Goal: Contribute content: Add original content to the website for others to see

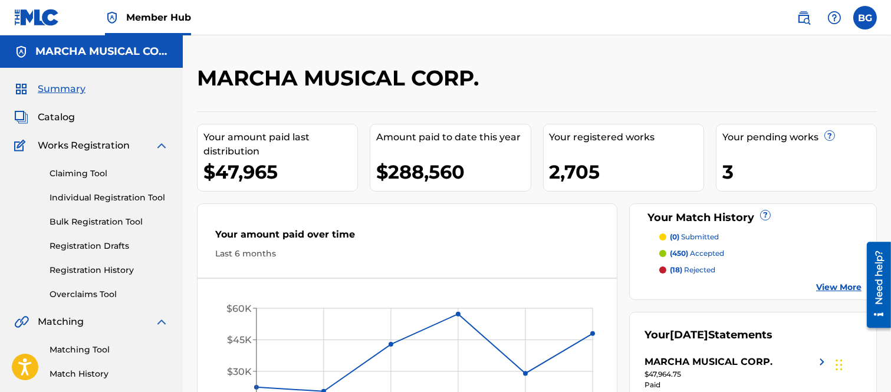
drag, startPoint x: 65, startPoint y: 114, endPoint x: 90, endPoint y: 122, distance: 26.1
click at [65, 113] on span "Catalog" at bounding box center [56, 117] width 37 height 14
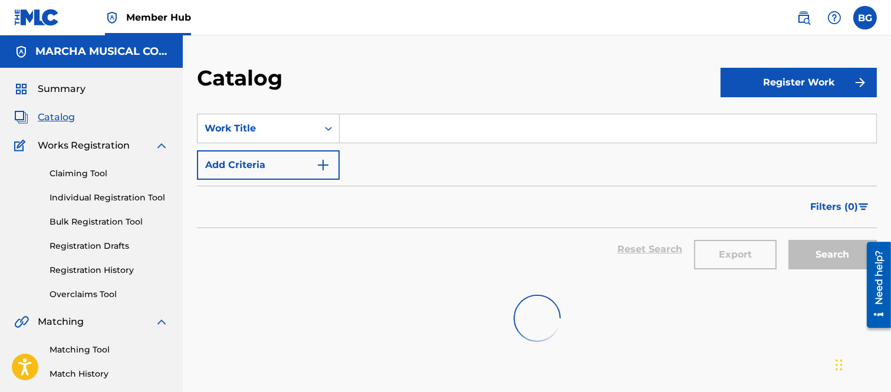
click at [371, 129] on input "Search Form" at bounding box center [608, 128] width 537 height 28
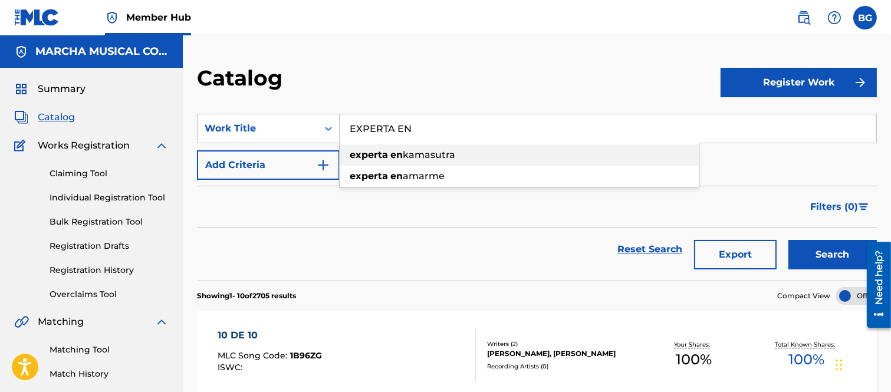
click at [427, 154] on span "kamasutra" at bounding box center [429, 154] width 53 height 11
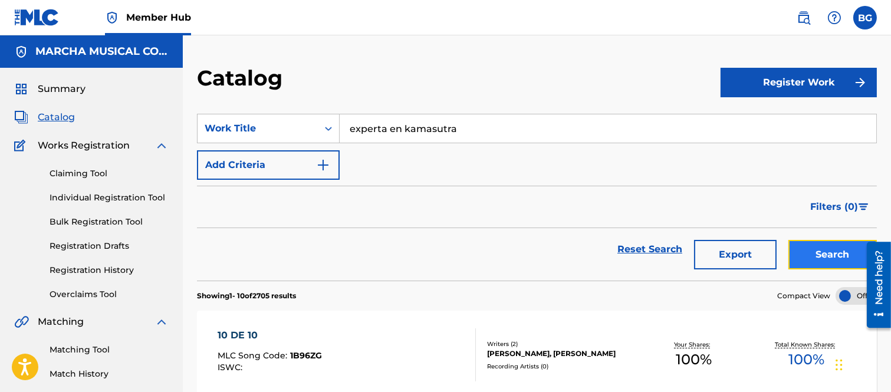
click at [793, 251] on button "Search" at bounding box center [833, 254] width 88 height 29
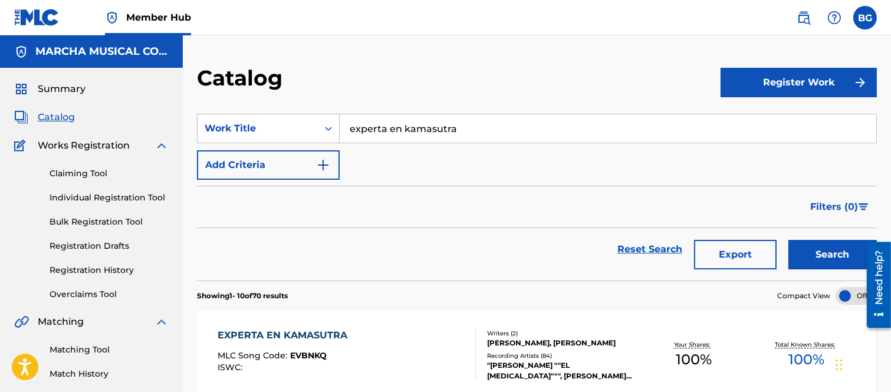
click at [359, 129] on input "experta en kamasutra" at bounding box center [608, 128] width 537 height 28
click at [391, 155] on strong "en" at bounding box center [396, 154] width 12 height 11
type input "esperta en kamasutra"
drag, startPoint x: 809, startPoint y: 250, endPoint x: 801, endPoint y: 248, distance: 8.3
click at [809, 249] on button "Search" at bounding box center [833, 254] width 88 height 29
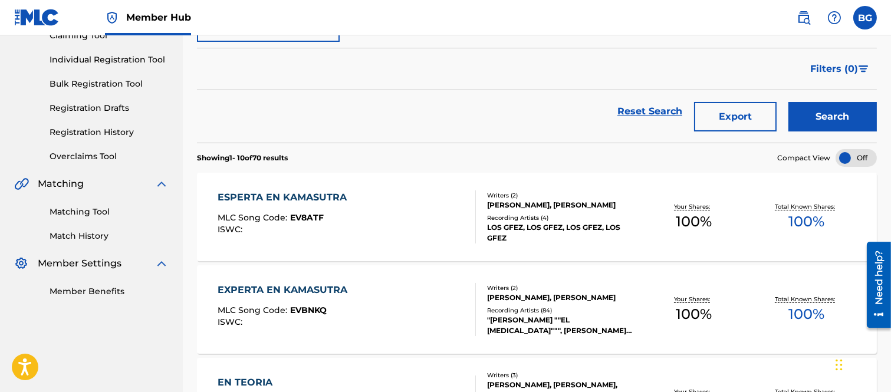
scroll to position [196, 0]
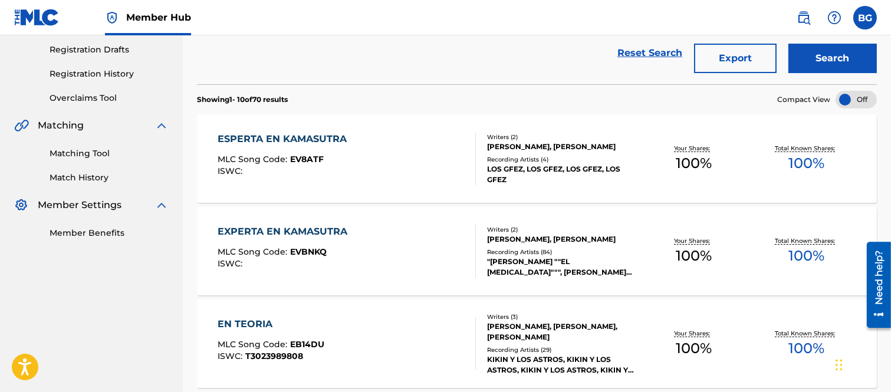
click at [281, 140] on div "ESPERTA EN KAMASUTRA" at bounding box center [285, 139] width 135 height 14
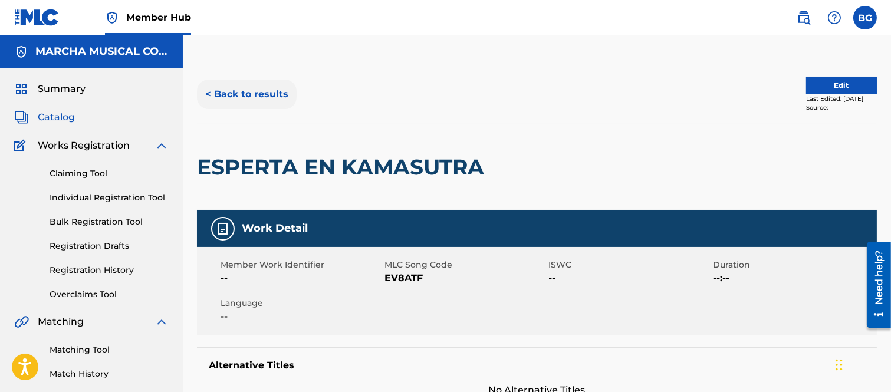
click at [211, 90] on button "< Back to results" at bounding box center [247, 94] width 100 height 29
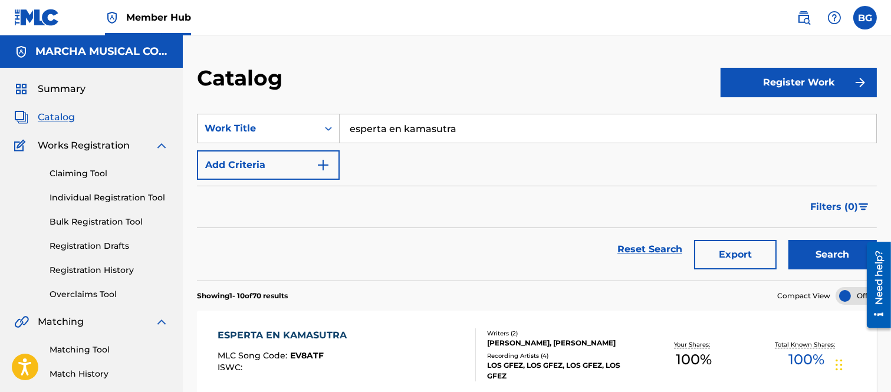
click at [467, 127] on input "esperta en kamasutra" at bounding box center [608, 128] width 537 height 28
type input "e"
click at [407, 155] on strong "enamo" at bounding box center [396, 154] width 34 height 11
type input "estoy enamorado"
click at [827, 255] on button "Search" at bounding box center [833, 254] width 88 height 29
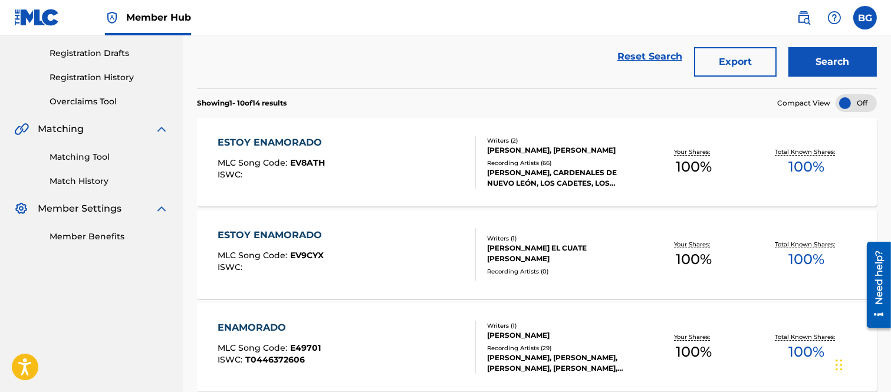
scroll to position [196, 0]
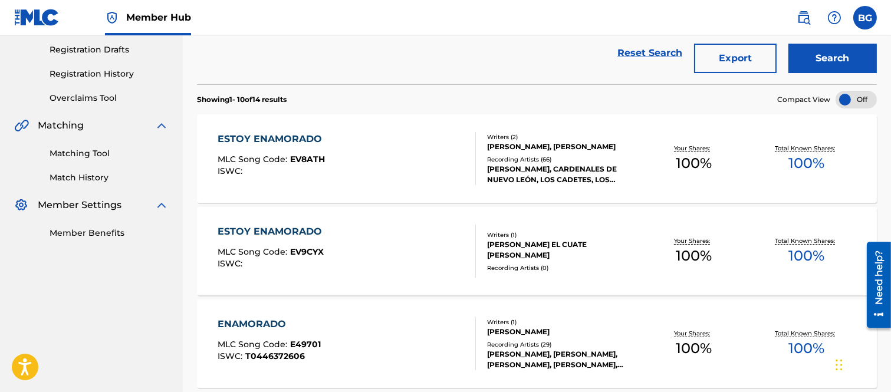
click at [258, 137] on div "ESTOY ENAMORADO" at bounding box center [273, 139] width 110 height 14
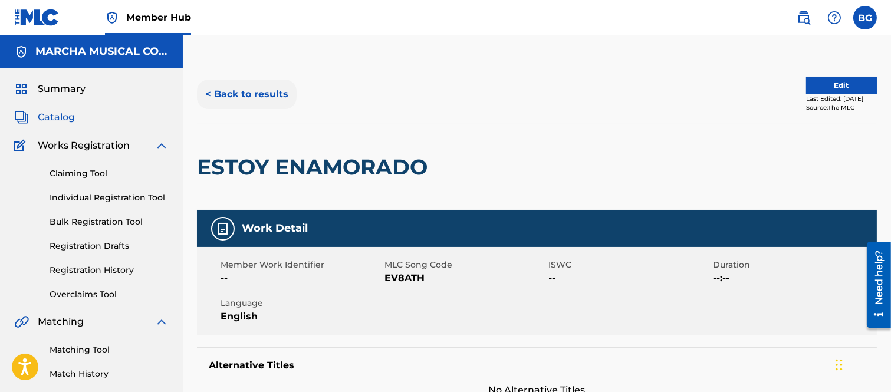
click at [210, 92] on button "< Back to results" at bounding box center [247, 94] width 100 height 29
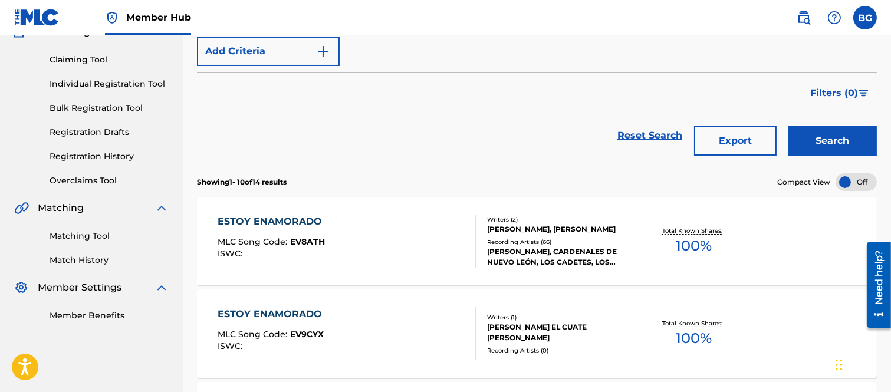
scroll to position [196, 0]
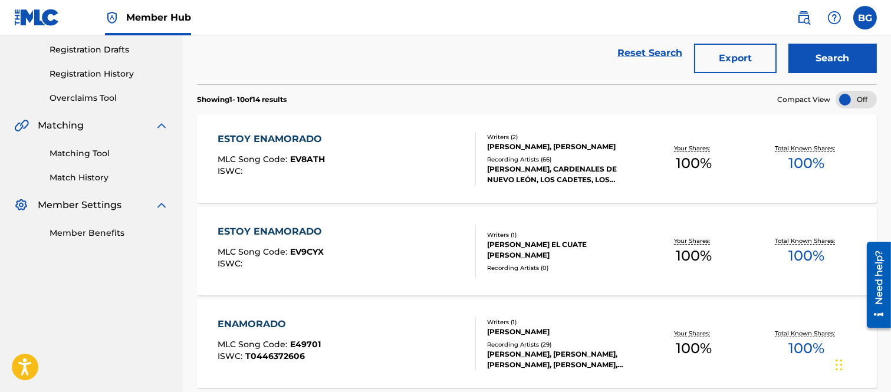
click at [280, 232] on div "ESTOY ENAMORADO" at bounding box center [273, 232] width 110 height 14
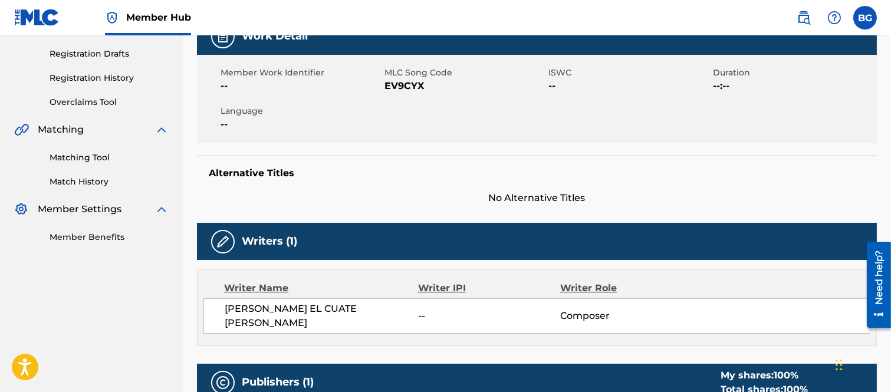
scroll to position [18, 0]
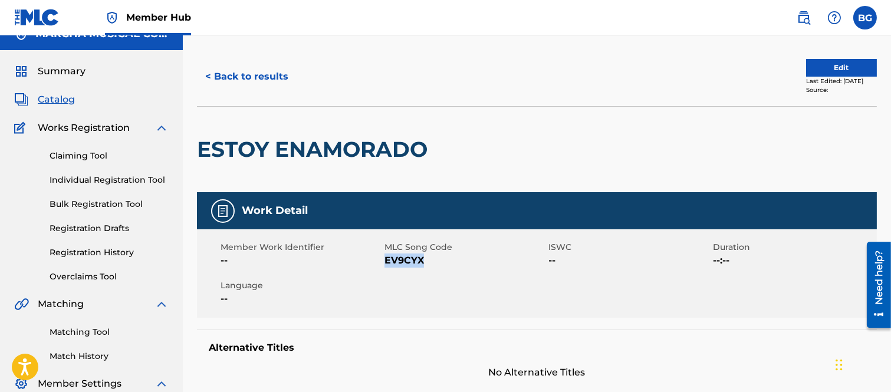
drag, startPoint x: 385, startPoint y: 258, endPoint x: 426, endPoint y: 261, distance: 41.4
click at [426, 261] on span "EV9CYX" at bounding box center [465, 261] width 161 height 14
copy span "EV9CYX"
click at [335, 77] on div "< Back to results" at bounding box center [367, 76] width 340 height 29
click at [210, 74] on button "< Back to results" at bounding box center [247, 76] width 100 height 29
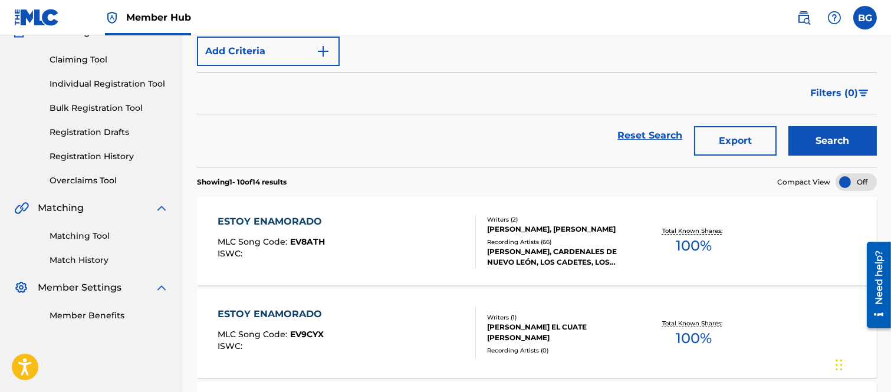
scroll to position [196, 0]
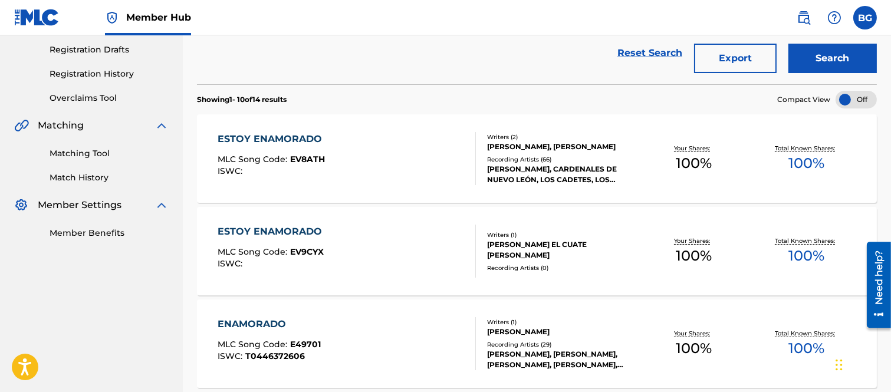
click at [278, 142] on div "ESTOY ENAMORADO" at bounding box center [273, 139] width 110 height 14
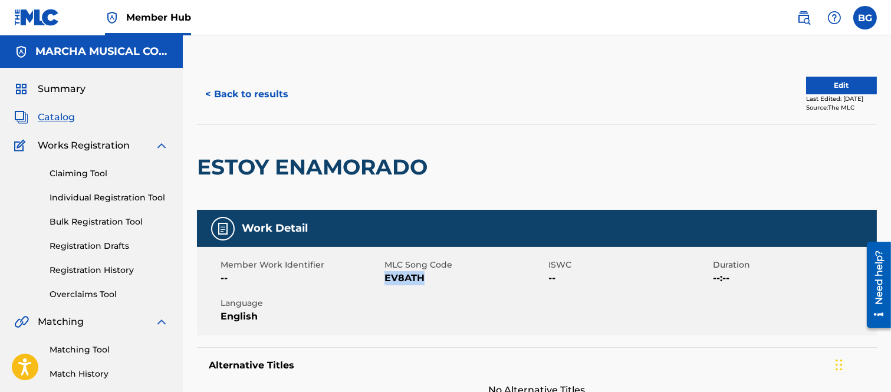
drag, startPoint x: 385, startPoint y: 278, endPoint x: 422, endPoint y: 279, distance: 37.2
click at [422, 279] on span "EV8ATH" at bounding box center [465, 278] width 161 height 14
copy span "EV8ATH"
click at [491, 136] on div at bounding box center [512, 167] width 156 height 86
click at [208, 94] on button "< Back to results" at bounding box center [247, 94] width 100 height 29
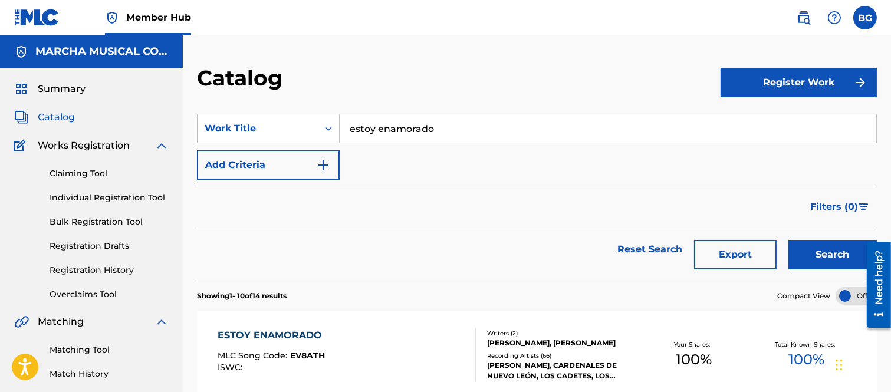
click at [470, 130] on input "estoy enamorado" at bounding box center [608, 128] width 537 height 28
type input "e"
click at [393, 152] on strong "valor" at bounding box center [405, 154] width 25 height 11
type input "me falta valor"
click at [833, 255] on button "Search" at bounding box center [833, 254] width 88 height 29
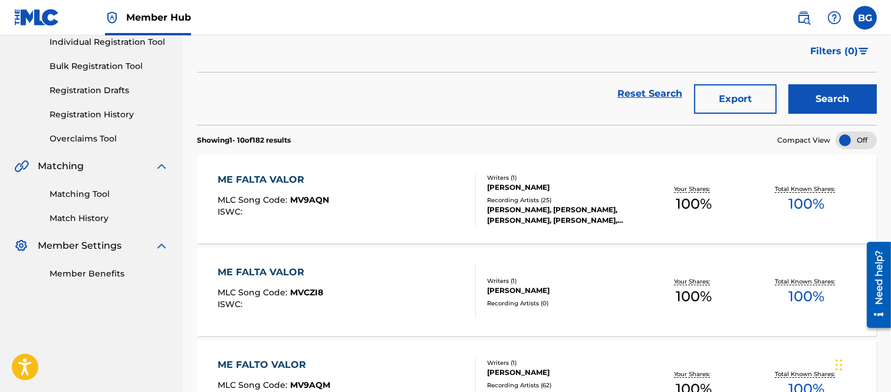
scroll to position [196, 0]
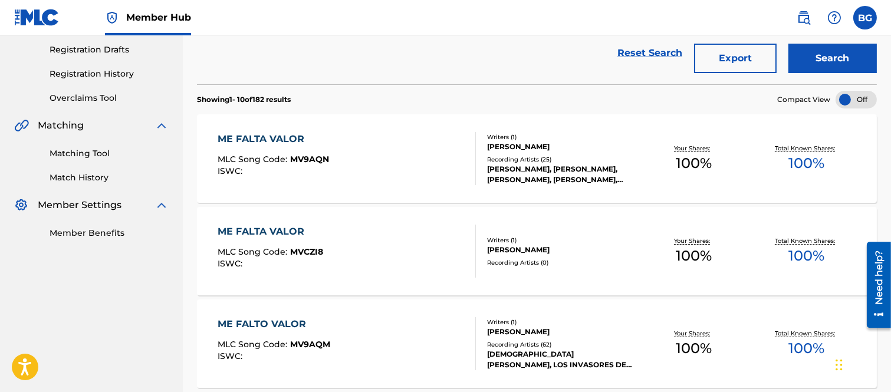
click at [256, 135] on div "ME FALTA VALOR" at bounding box center [274, 139] width 112 height 14
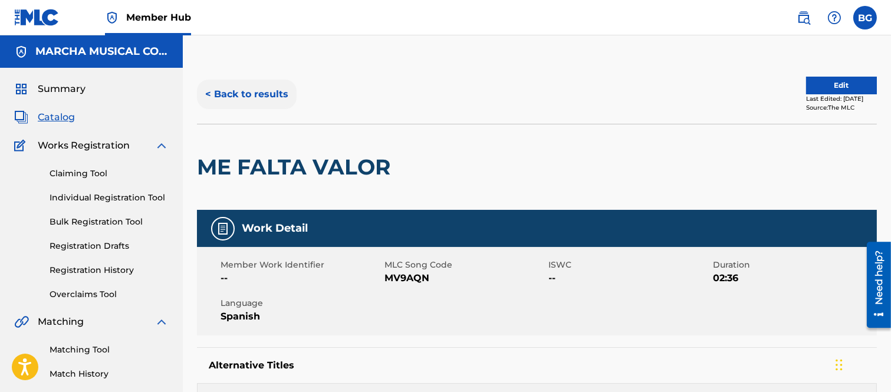
click at [212, 92] on button "< Back to results" at bounding box center [247, 94] width 100 height 29
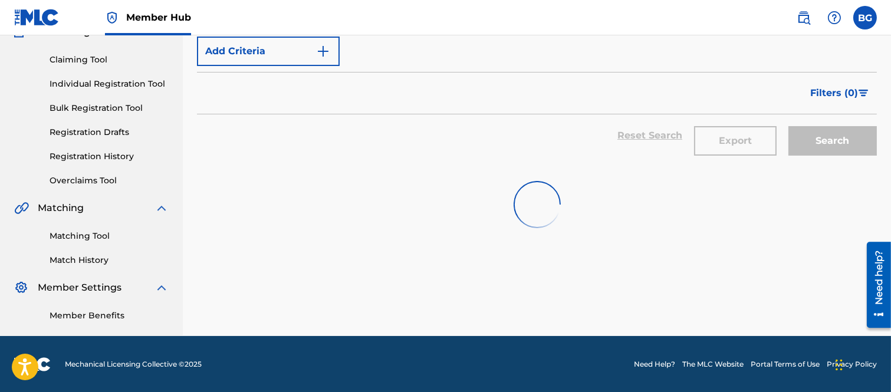
scroll to position [196, 0]
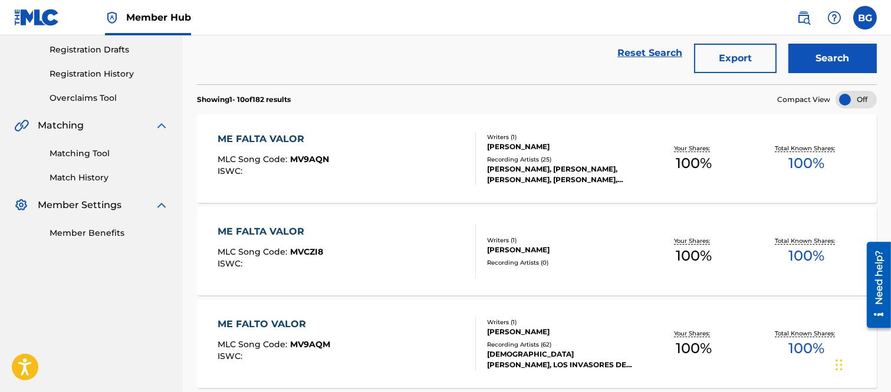
click at [261, 232] on div "ME FALTA VALOR" at bounding box center [271, 232] width 106 height 14
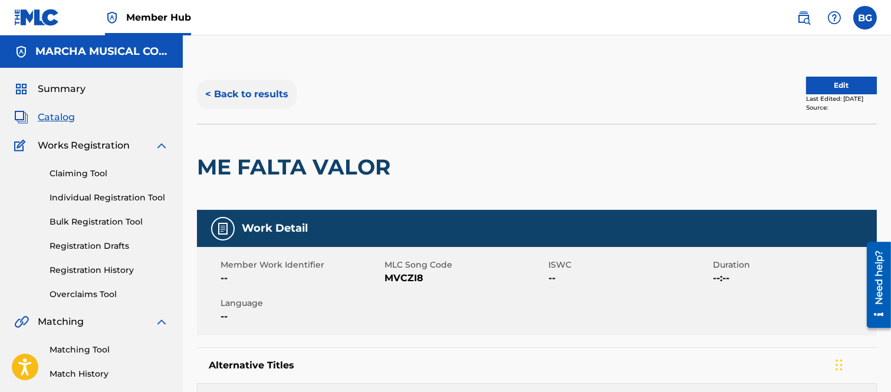
click at [207, 90] on button "< Back to results" at bounding box center [247, 94] width 100 height 29
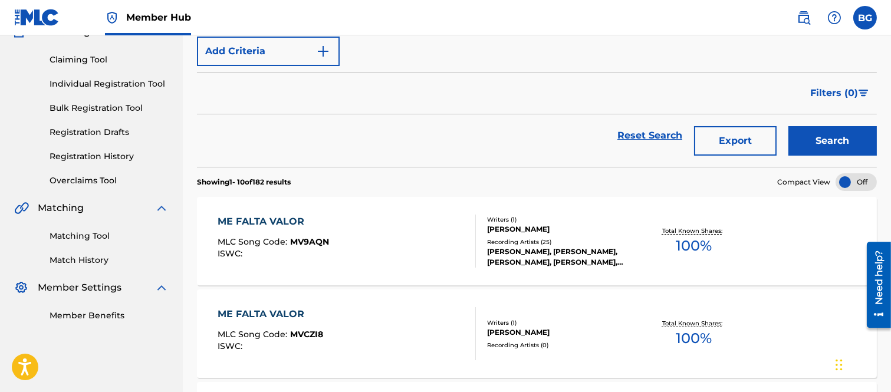
scroll to position [196, 0]
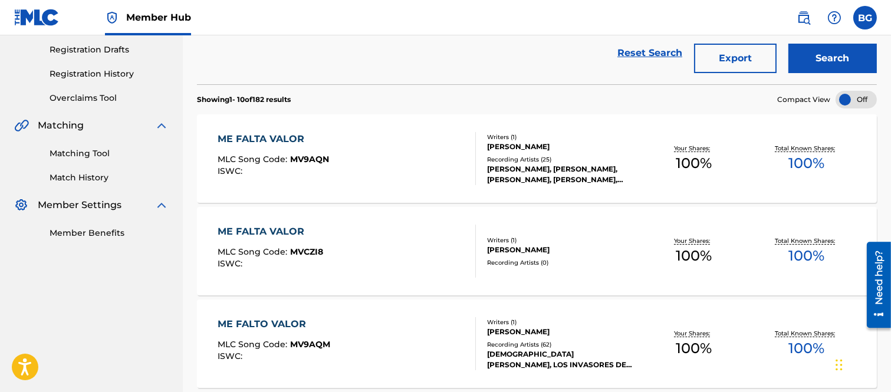
click at [277, 139] on div "ME FALTA VALOR" at bounding box center [274, 139] width 112 height 14
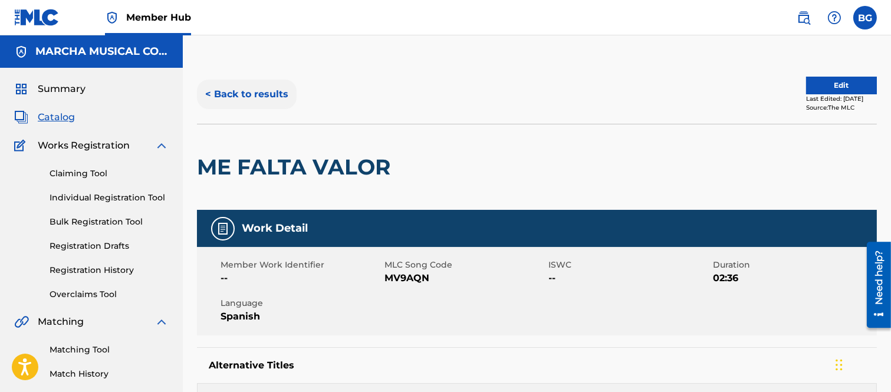
click at [212, 93] on button "< Back to results" at bounding box center [247, 94] width 100 height 29
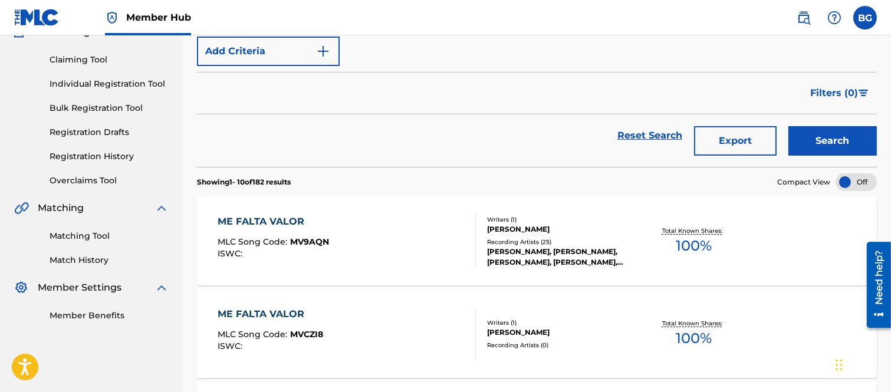
scroll to position [196, 0]
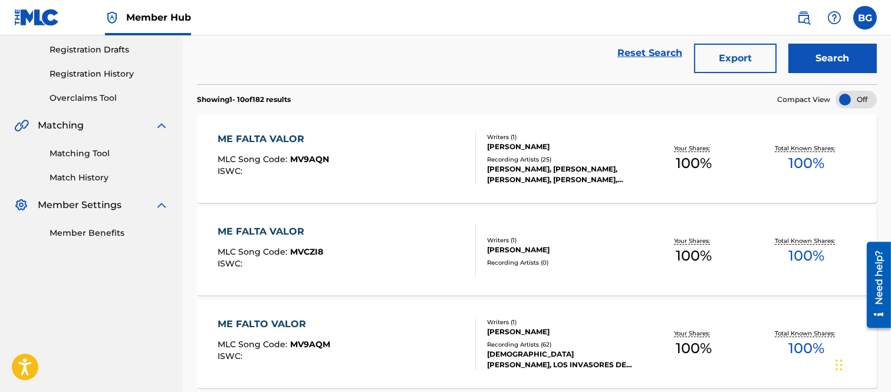
click at [261, 232] on div "ME FALTA VALOR" at bounding box center [271, 232] width 106 height 14
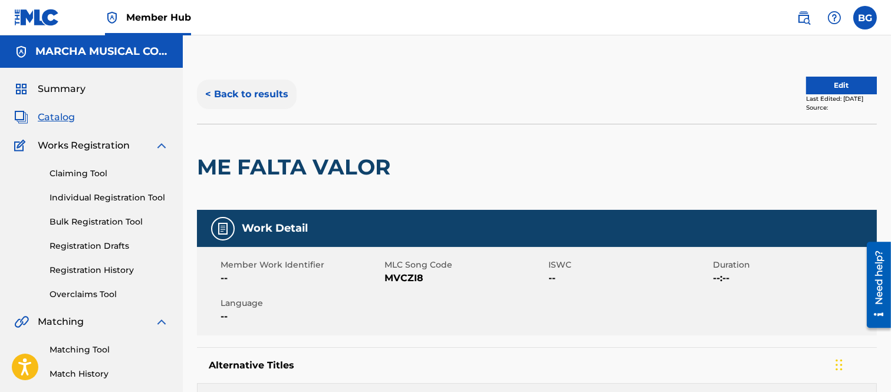
click at [205, 93] on button "< Back to results" at bounding box center [247, 94] width 100 height 29
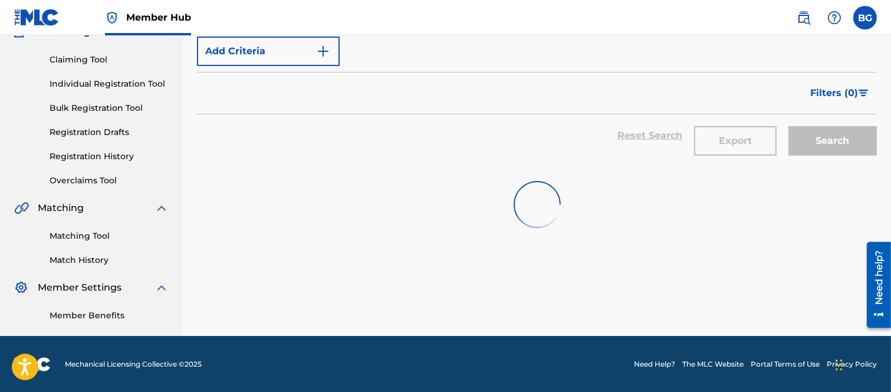
scroll to position [196, 0]
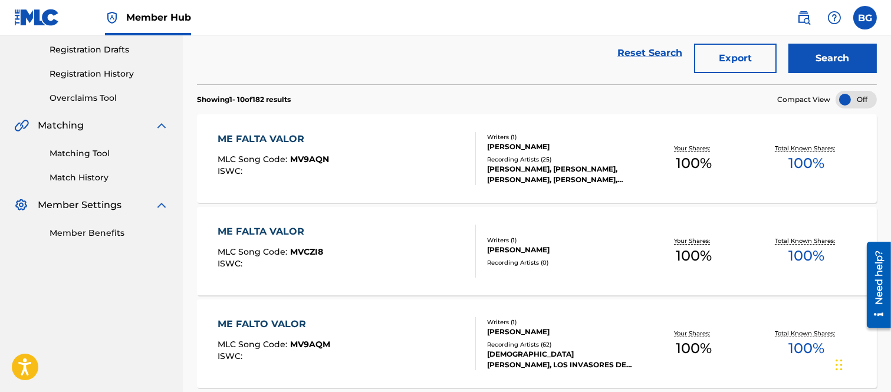
click at [285, 228] on div "ME FALTA VALOR" at bounding box center [271, 232] width 106 height 14
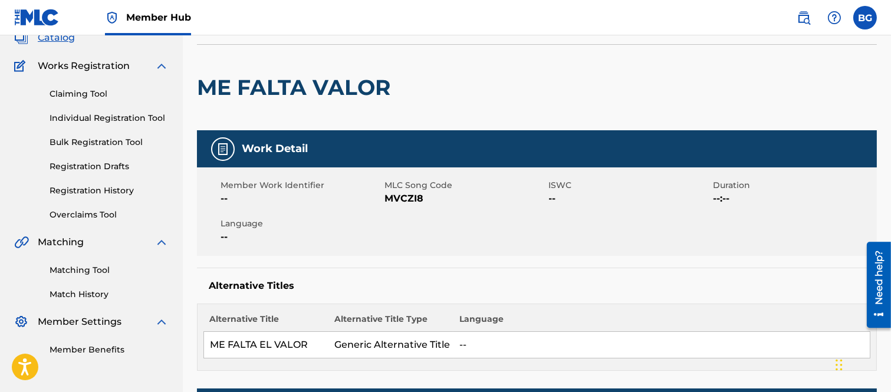
scroll to position [65, 0]
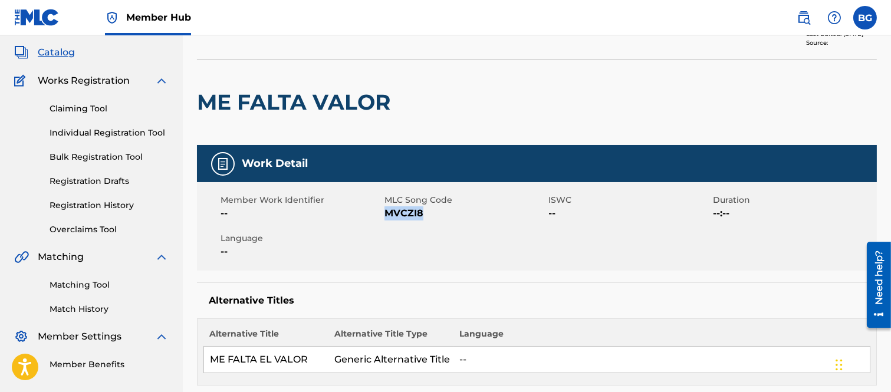
drag, startPoint x: 385, startPoint y: 214, endPoint x: 422, endPoint y: 217, distance: 37.9
click at [422, 217] on span "MVCZI8" at bounding box center [465, 213] width 161 height 14
copy span "MVCZI8"
click at [427, 91] on div at bounding box center [474, 103] width 156 height 86
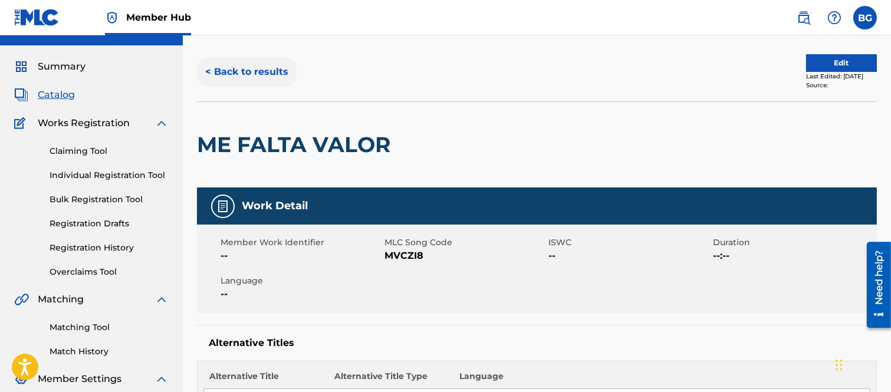
scroll to position [0, 0]
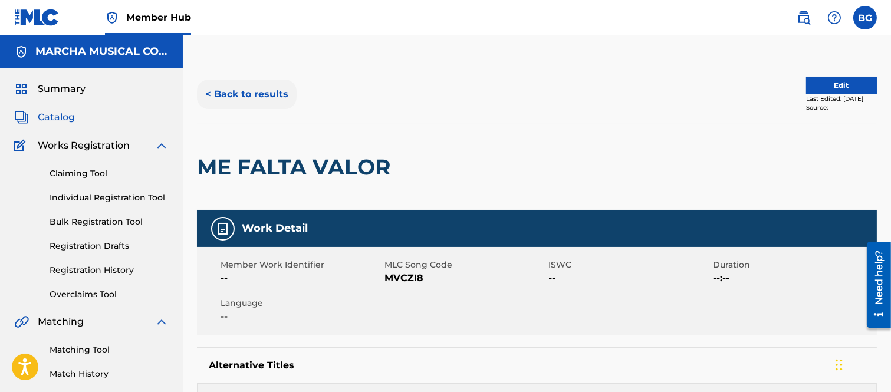
click at [207, 92] on button "< Back to results" at bounding box center [247, 94] width 100 height 29
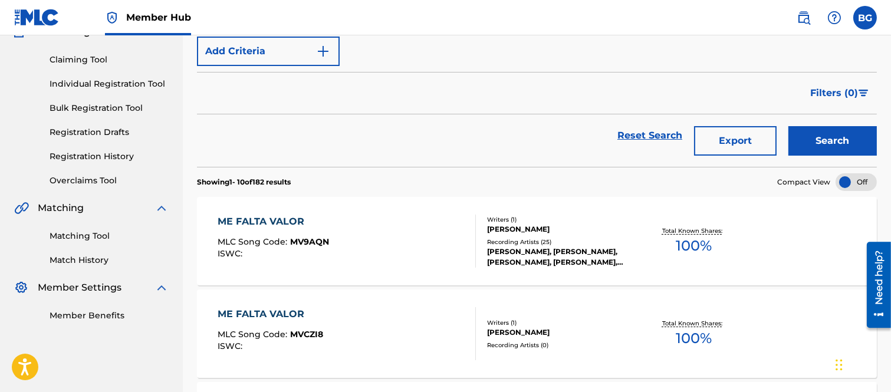
scroll to position [196, 0]
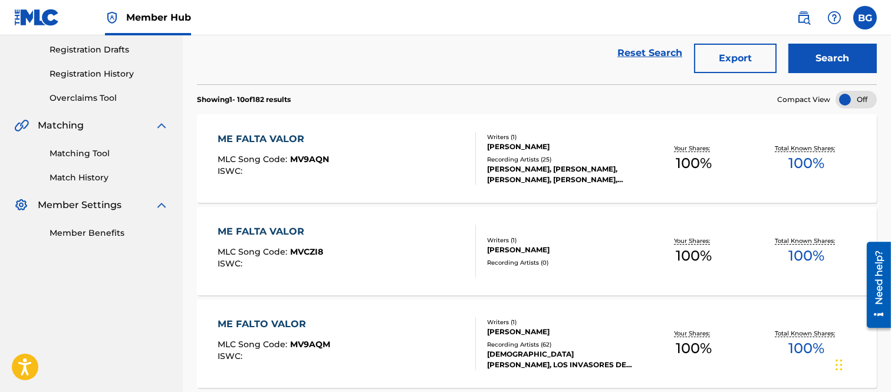
click at [268, 139] on div "ME FALTA VALOR" at bounding box center [274, 139] width 112 height 14
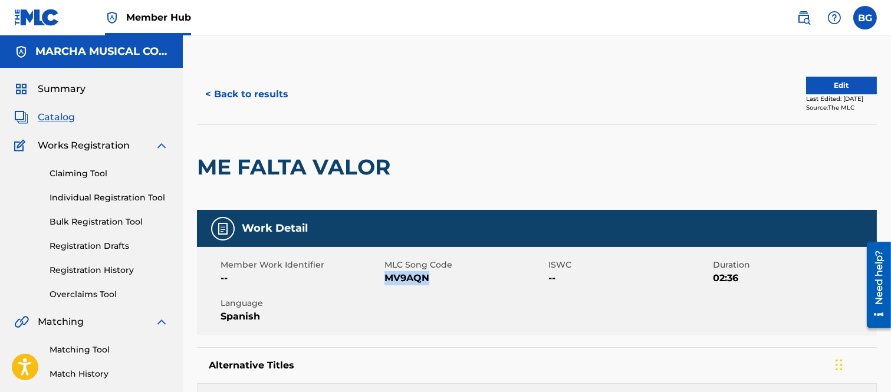
drag, startPoint x: 385, startPoint y: 280, endPoint x: 427, endPoint y: 280, distance: 41.9
click at [427, 280] on span "MV9AQN" at bounding box center [465, 278] width 161 height 14
copy span "MV9AQN"
click at [470, 156] on div at bounding box center [474, 167] width 156 height 86
click at [209, 91] on button "< Back to results" at bounding box center [247, 94] width 100 height 29
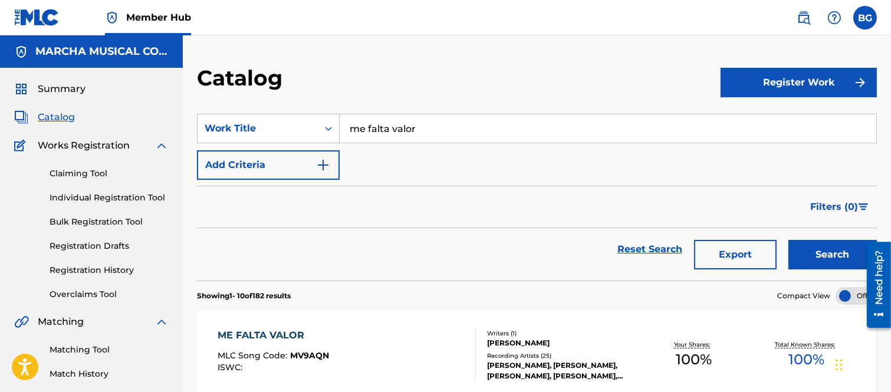
click at [437, 132] on input "me falta valor" at bounding box center [608, 128] width 537 height 28
type input "m"
click at [405, 151] on strong "mujer" at bounding box center [405, 154] width 29 height 11
type input "maldita mujer"
click at [829, 254] on button "Search" at bounding box center [833, 254] width 88 height 29
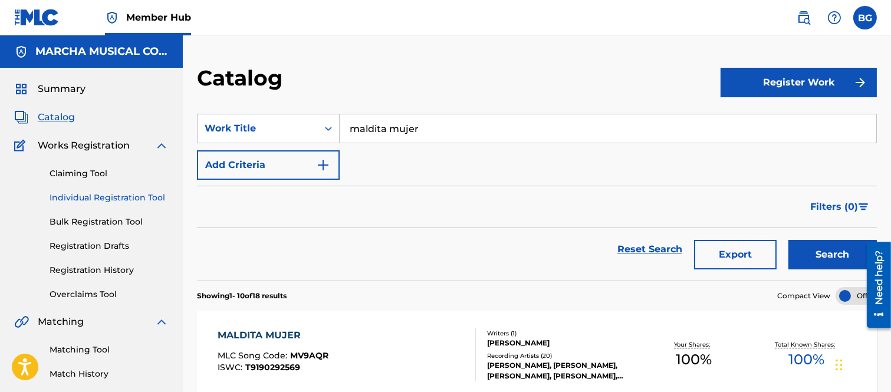
click at [76, 195] on link "Individual Registration Tool" at bounding box center [109, 198] width 119 height 12
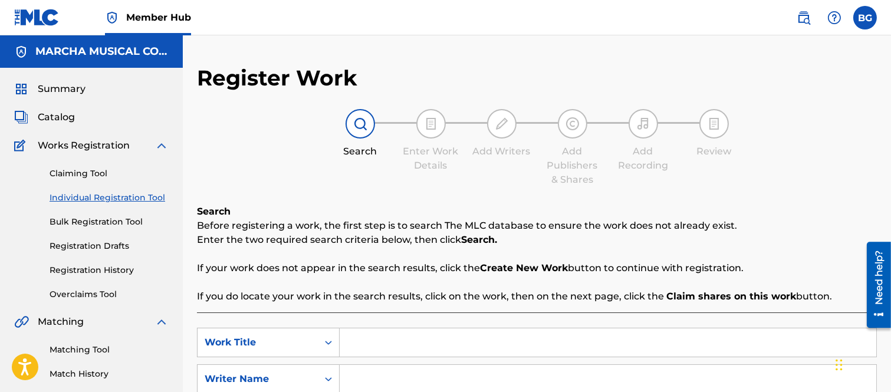
drag, startPoint x: 359, startPoint y: 338, endPoint x: 344, endPoint y: 327, distance: 18.2
click at [358, 338] on input "Search Form" at bounding box center [608, 343] width 537 height 28
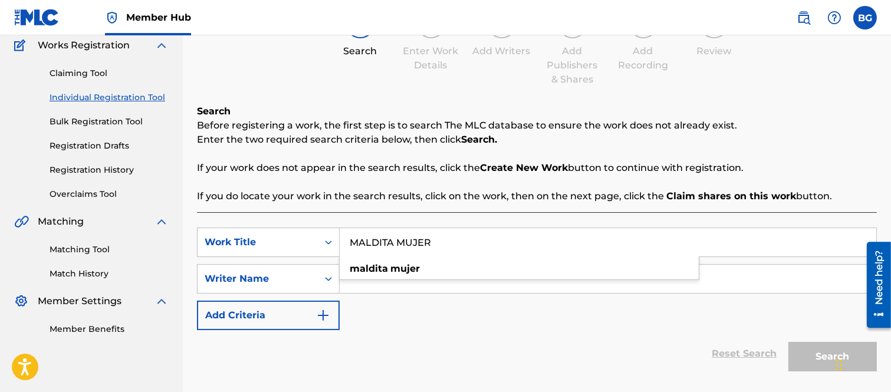
scroll to position [131, 0]
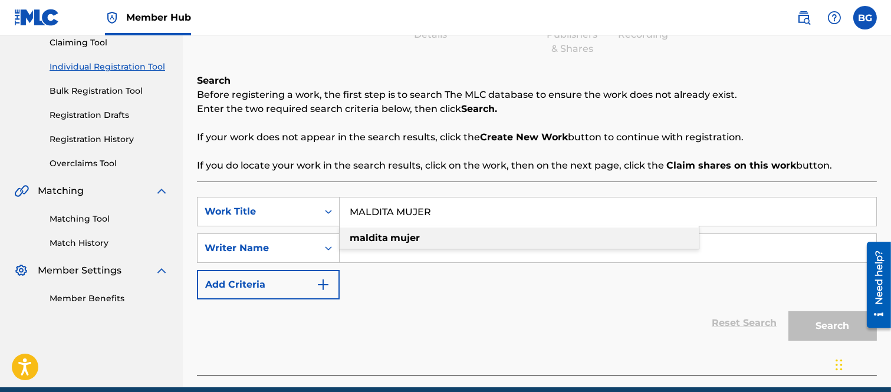
click at [393, 238] on strong "mujer" at bounding box center [405, 237] width 29 height 11
type input "maldita mujer"
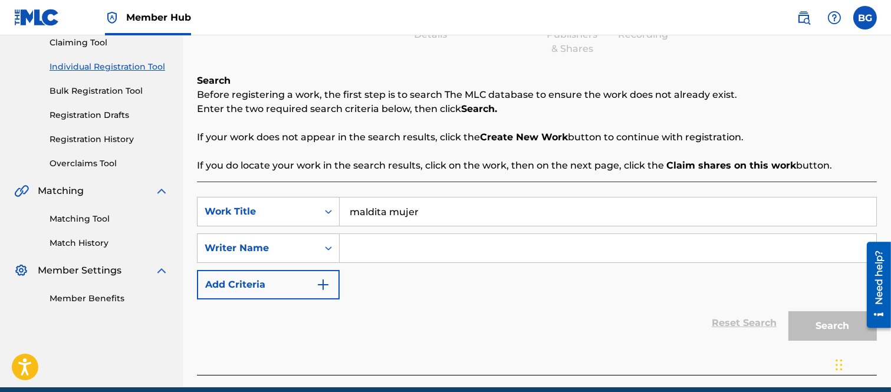
click at [373, 249] on input "Search Form" at bounding box center [608, 248] width 537 height 28
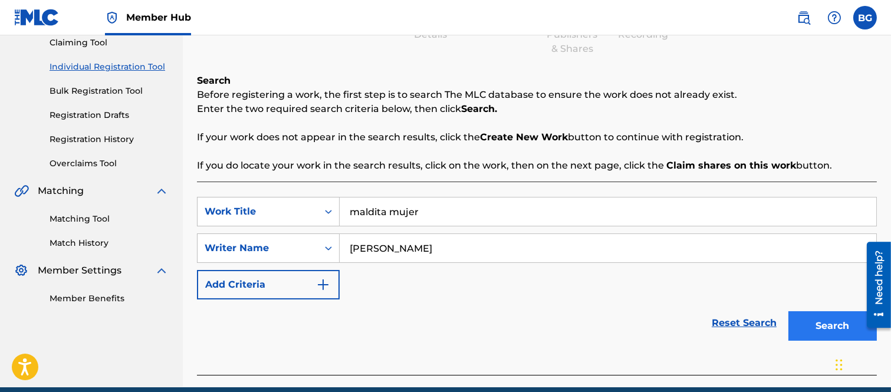
type input "[PERSON_NAME]"
click at [834, 325] on button "Search" at bounding box center [833, 326] width 88 height 29
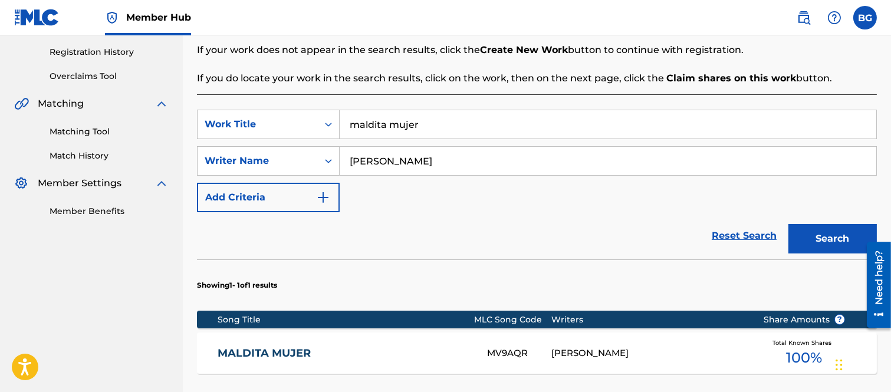
scroll to position [327, 0]
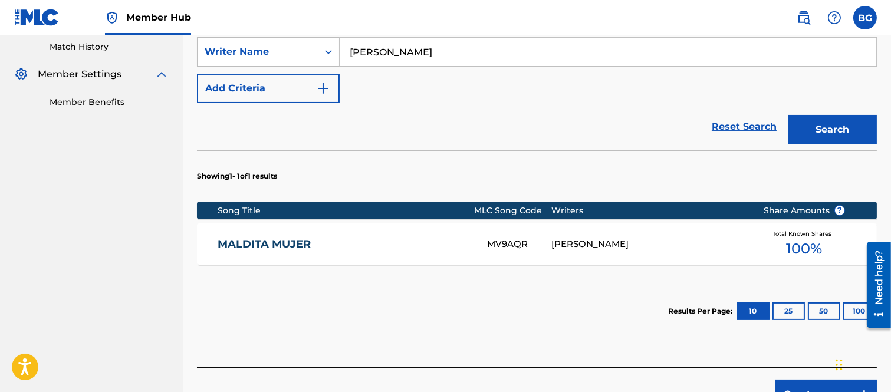
click at [292, 244] on link "MALDITA MUJER" at bounding box center [345, 245] width 254 height 14
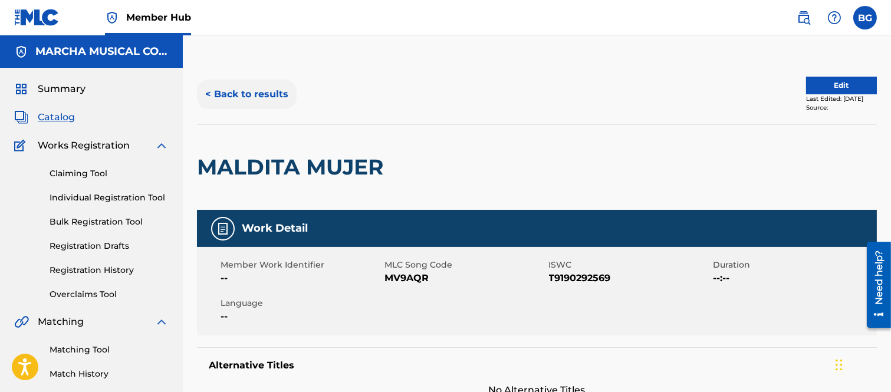
click at [214, 92] on button "< Back to results" at bounding box center [247, 94] width 100 height 29
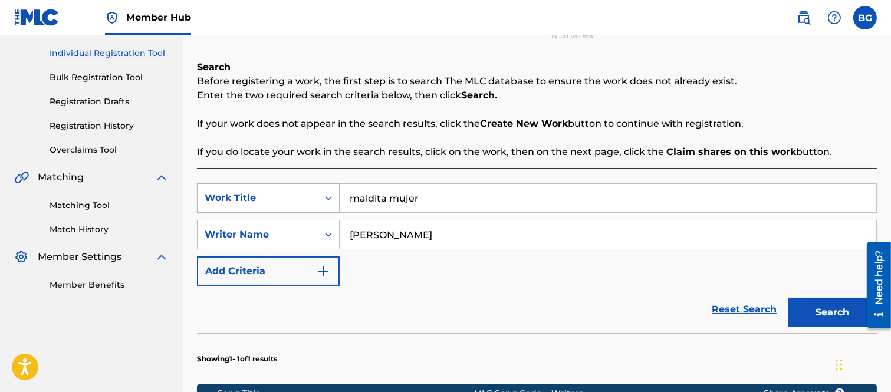
click at [328, 198] on icon "Search Form" at bounding box center [329, 198] width 12 height 12
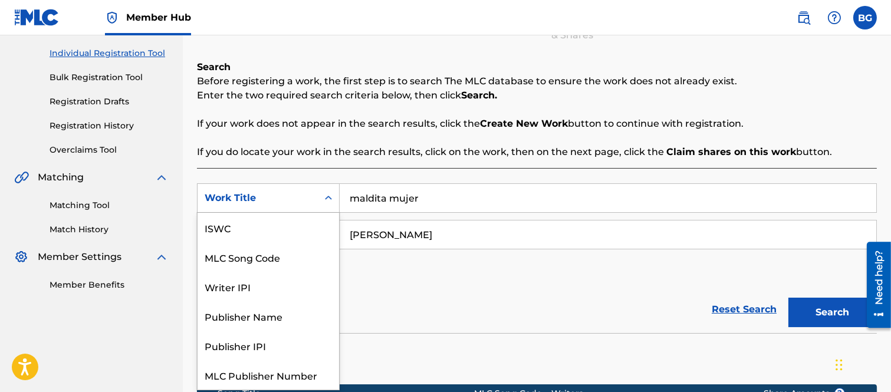
scroll to position [29, 0]
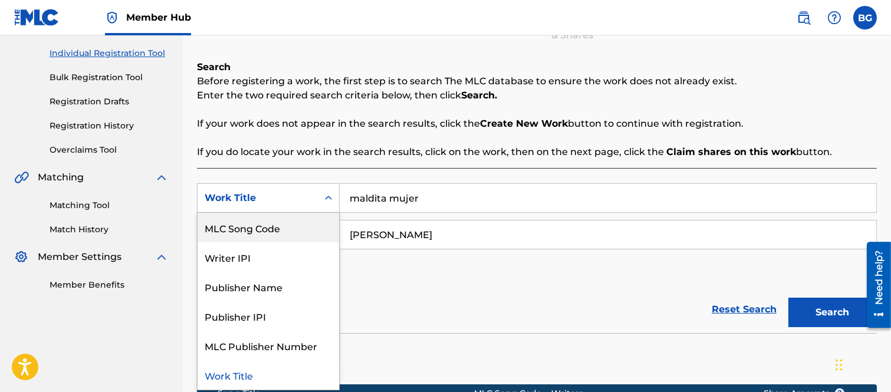
click at [286, 227] on div "MLC Song Code" at bounding box center [269, 227] width 142 height 29
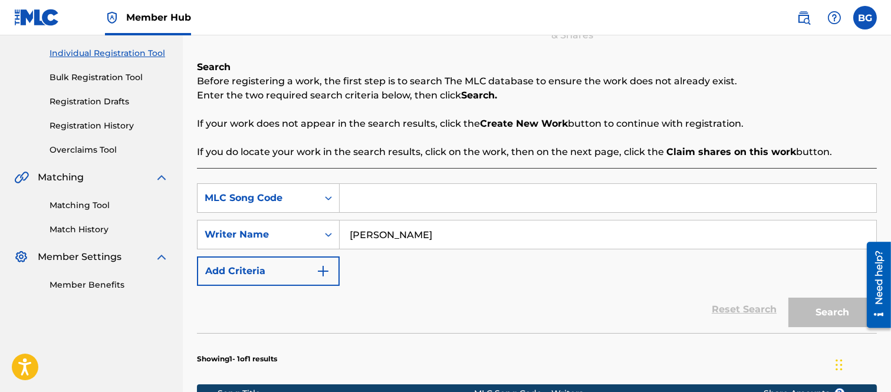
paste input "MV9AQ5"
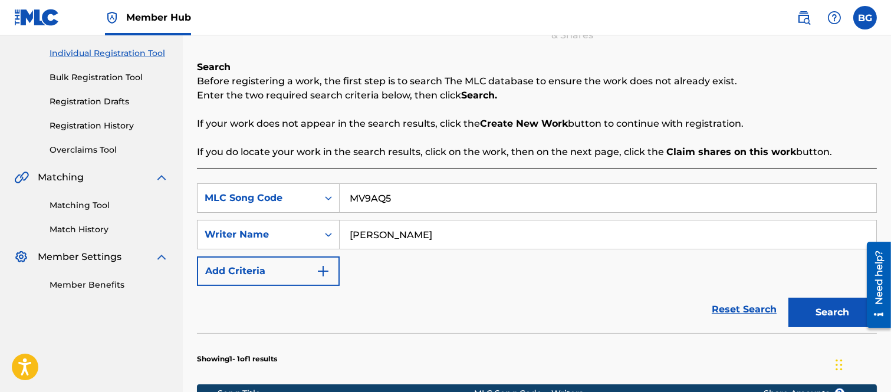
type input "MV9AQ5"
click at [835, 309] on button "Search" at bounding box center [833, 312] width 88 height 29
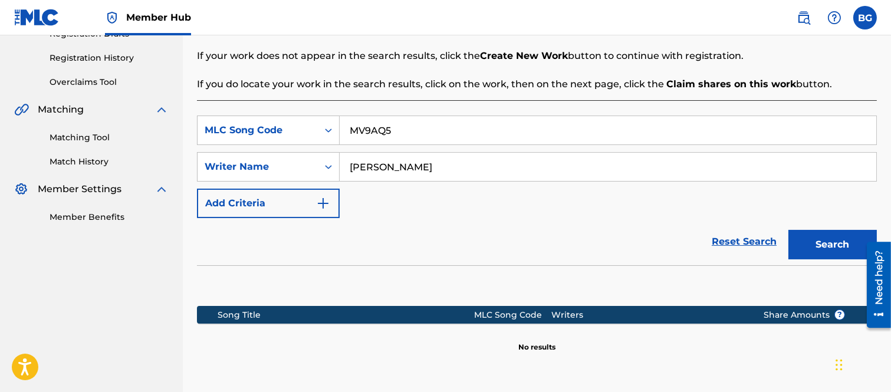
scroll to position [276, 0]
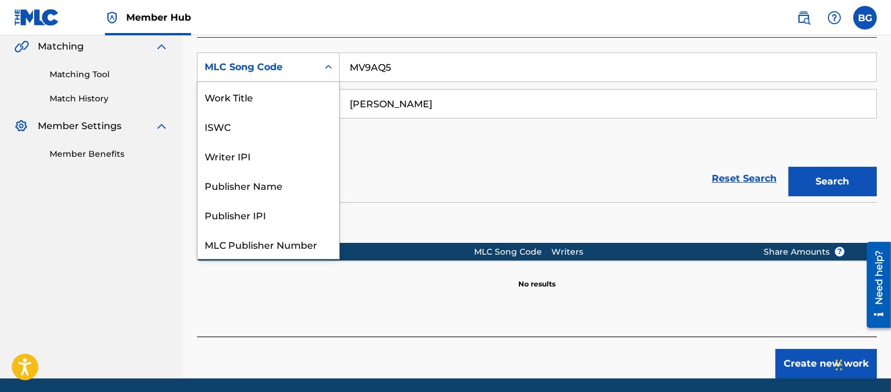
drag, startPoint x: 327, startPoint y: 65, endPoint x: 324, endPoint y: 98, distance: 33.2
click at [328, 65] on icon "Search Form" at bounding box center [329, 67] width 12 height 12
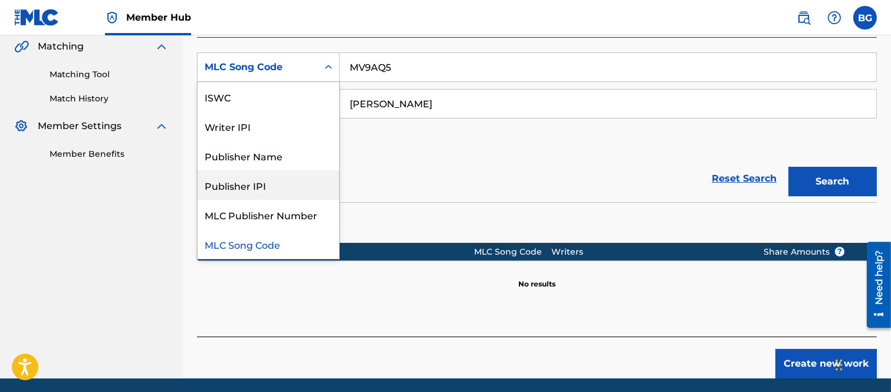
scroll to position [0, 0]
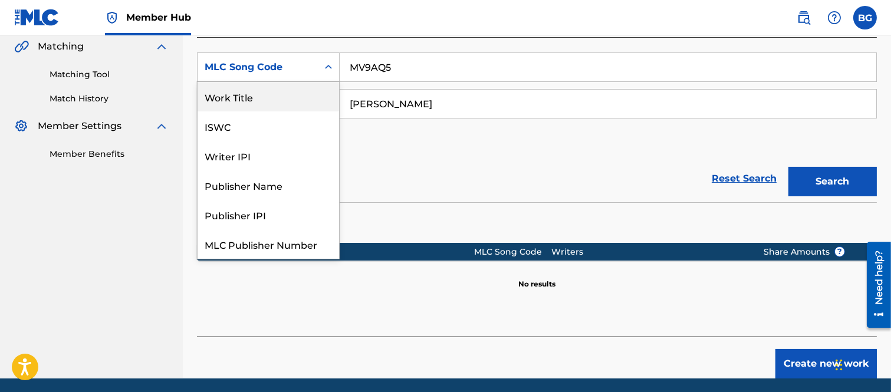
click at [245, 93] on div "Work Title" at bounding box center [269, 96] width 142 height 29
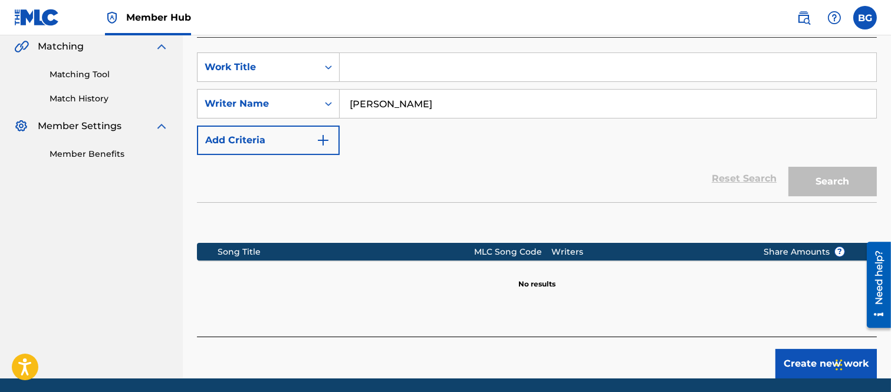
click at [376, 77] on input "Search Form" at bounding box center [608, 67] width 537 height 28
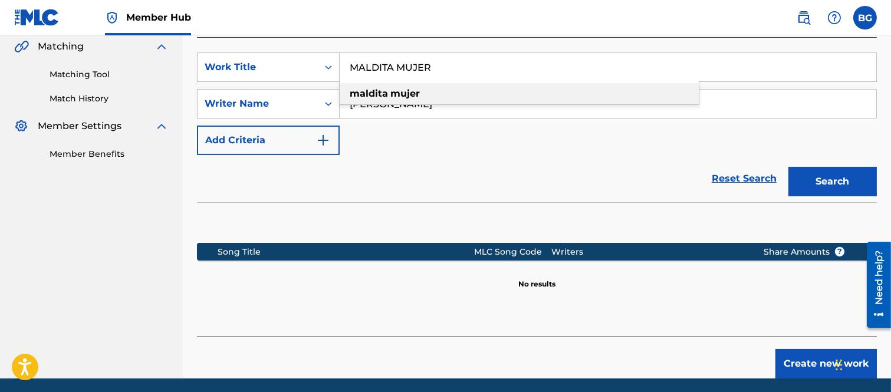
click at [392, 91] on strong "mujer" at bounding box center [405, 93] width 29 height 11
type input "maldita mujer"
click at [409, 93] on strong "mujer" at bounding box center [405, 93] width 29 height 11
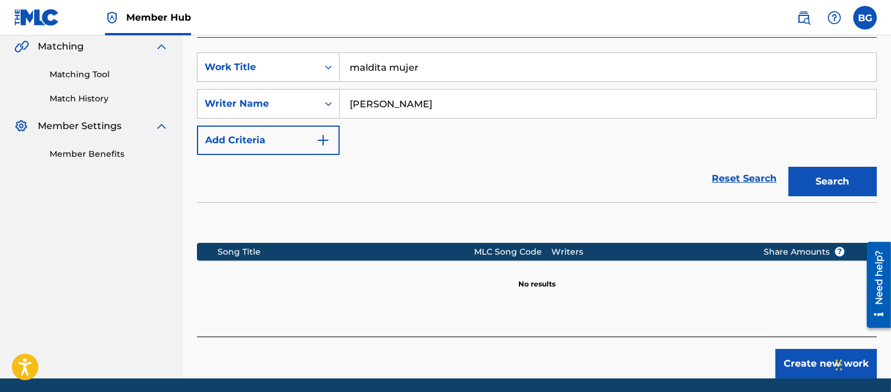
click at [352, 104] on input "[PERSON_NAME]" at bounding box center [608, 104] width 537 height 28
click at [821, 179] on button "Search" at bounding box center [833, 181] width 88 height 29
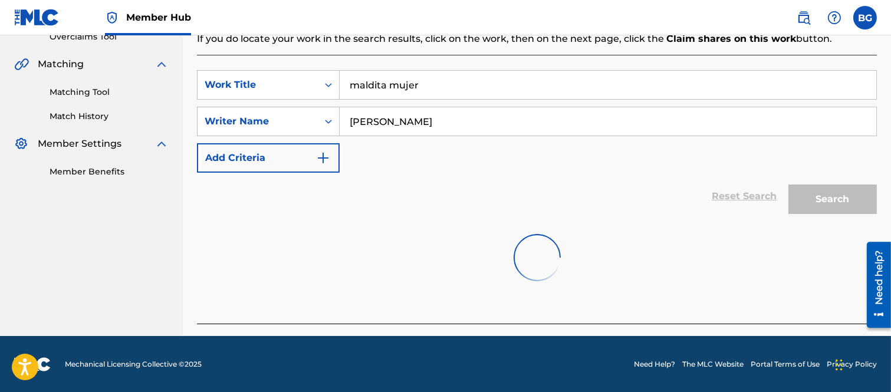
scroll to position [276, 0]
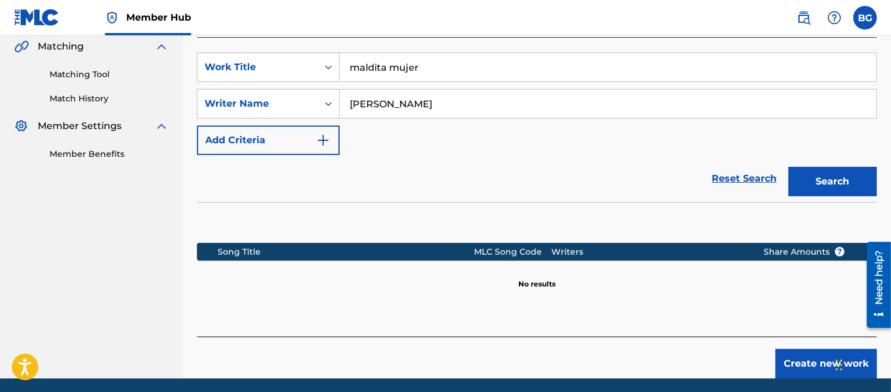
click at [471, 104] on input "[PERSON_NAME]" at bounding box center [608, 104] width 537 height 28
click at [815, 177] on button "Search" at bounding box center [833, 181] width 88 height 29
click at [375, 103] on input "[PERSON_NAME]" at bounding box center [608, 104] width 537 height 28
click at [828, 175] on button "Search" at bounding box center [833, 181] width 88 height 29
click at [490, 107] on input "[PERSON_NAME]" at bounding box center [608, 104] width 537 height 28
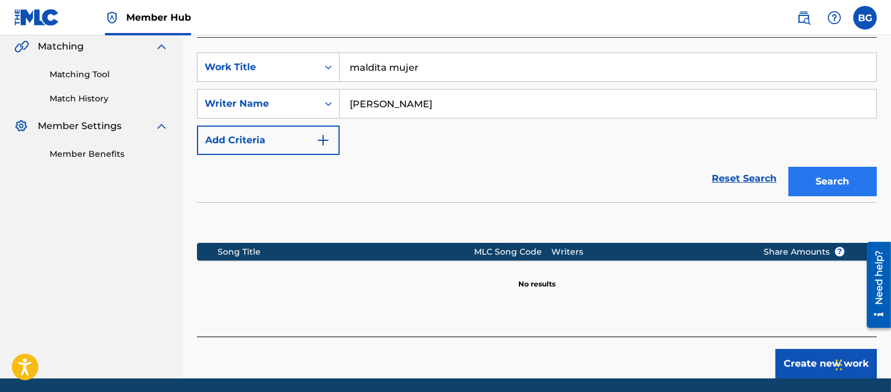
type input "[PERSON_NAME]"
click at [805, 172] on button "Search" at bounding box center [833, 181] width 88 height 29
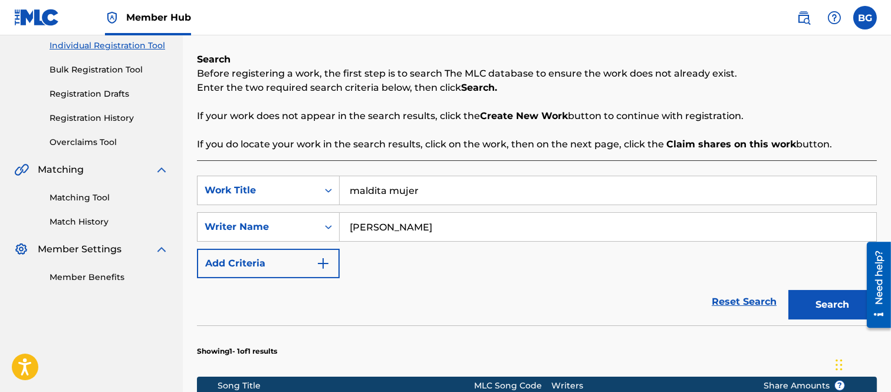
scroll to position [0, 0]
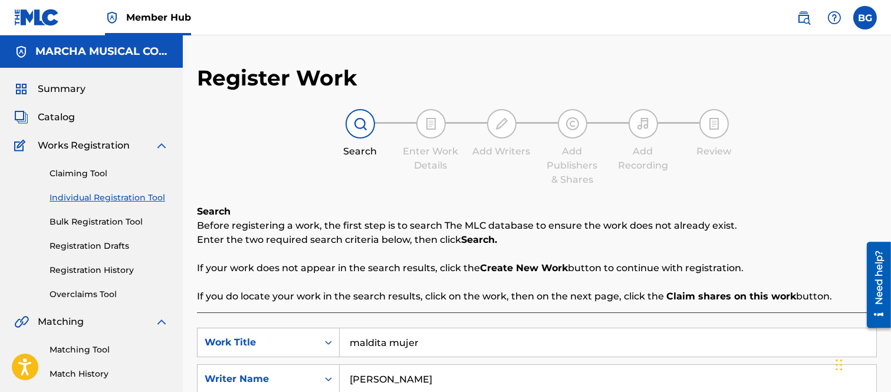
click at [55, 116] on span "Catalog" at bounding box center [56, 117] width 37 height 14
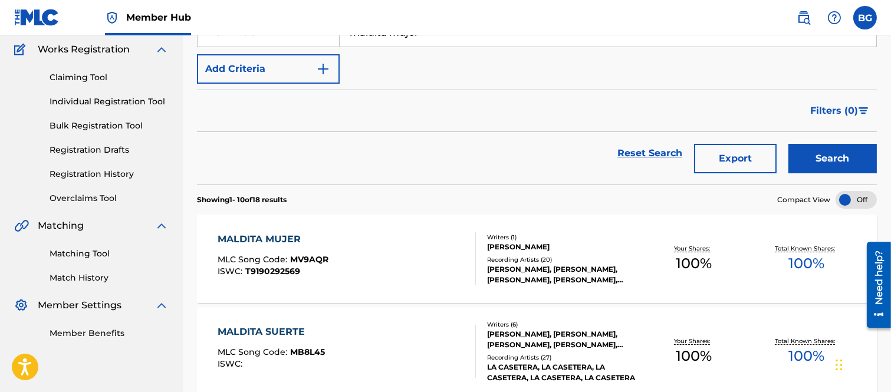
scroll to position [65, 0]
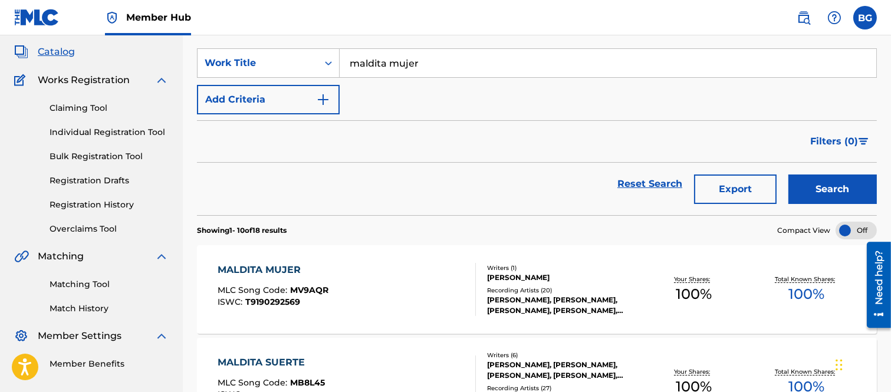
click at [287, 270] on div "MALDITA MUJER" at bounding box center [273, 270] width 111 height 14
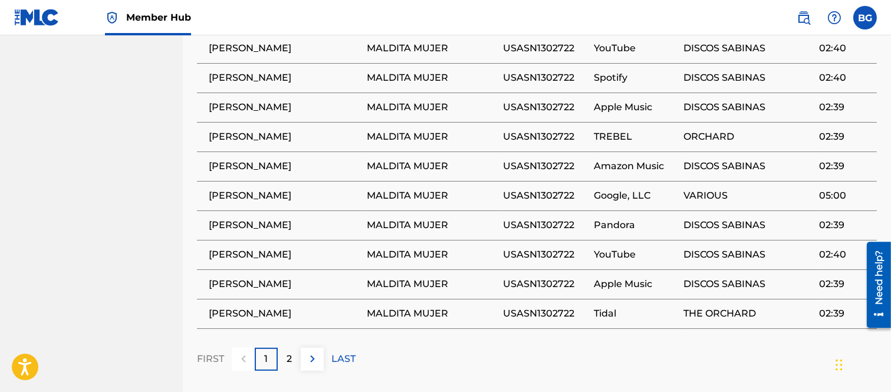
scroll to position [917, 0]
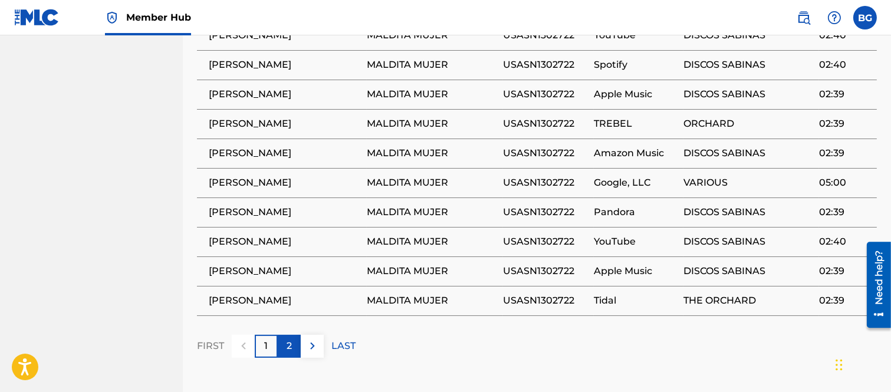
click at [291, 339] on p "2" at bounding box center [289, 346] width 5 height 14
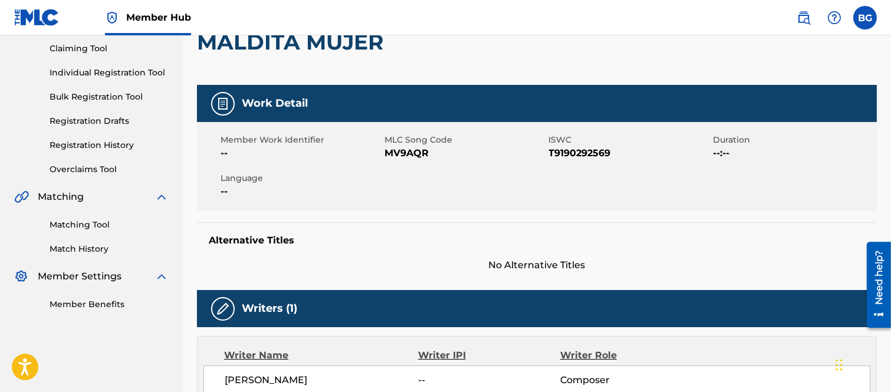
scroll to position [0, 0]
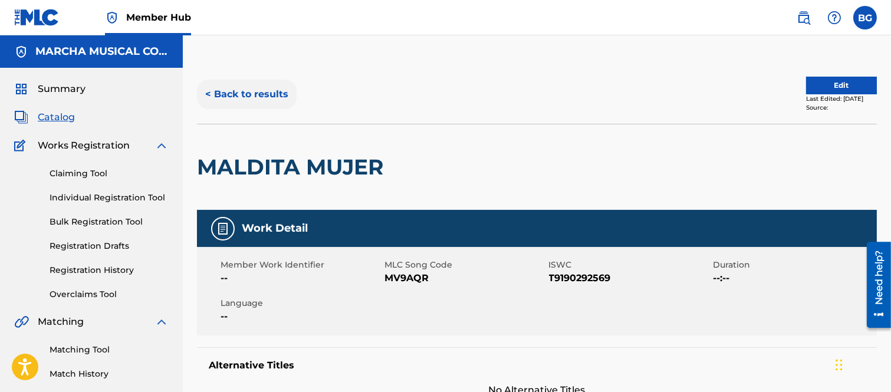
click at [211, 91] on button "< Back to results" at bounding box center [247, 94] width 100 height 29
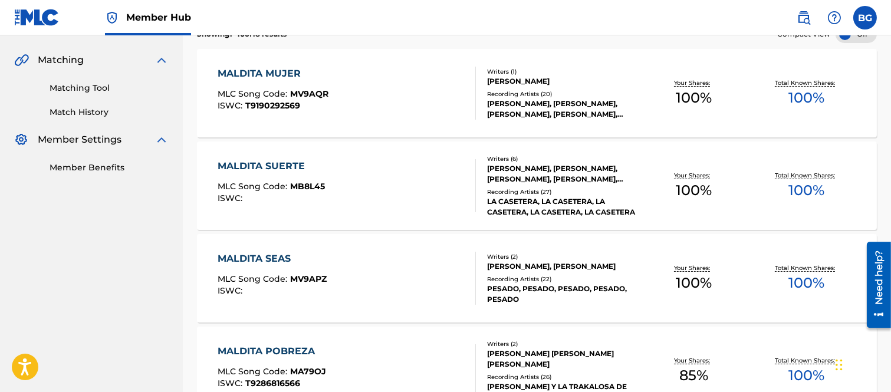
scroll to position [196, 0]
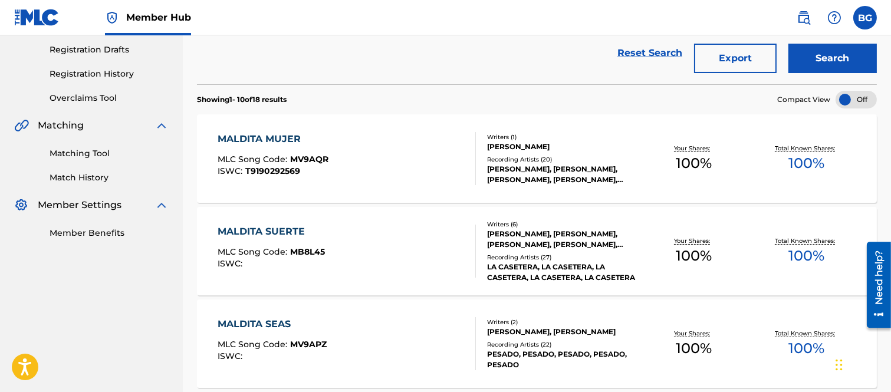
click at [245, 137] on div "MALDITA MUJER" at bounding box center [273, 139] width 111 height 14
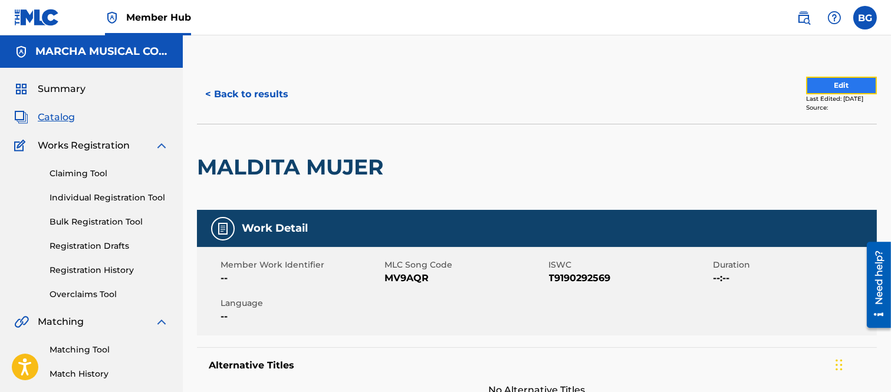
click at [827, 80] on button "Edit" at bounding box center [842, 86] width 71 height 18
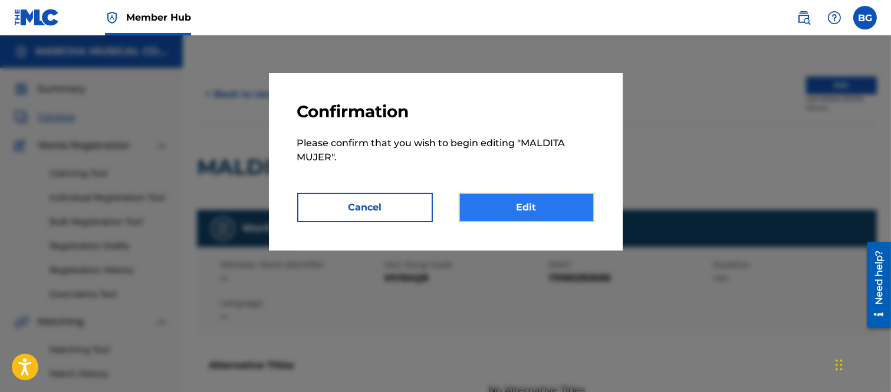
click at [514, 205] on link "Edit" at bounding box center [527, 207] width 136 height 29
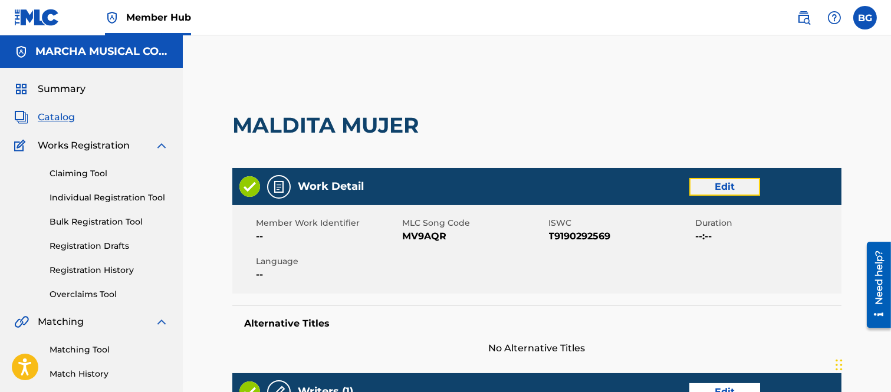
click at [722, 185] on link "Edit" at bounding box center [725, 187] width 71 height 18
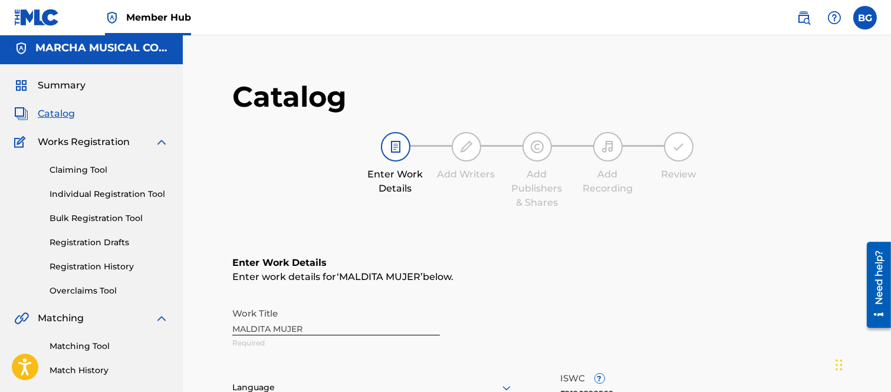
scroll to position [131, 0]
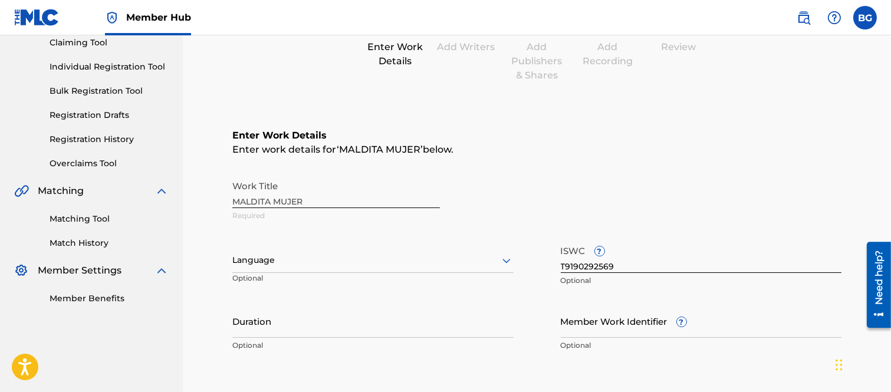
click at [502, 260] on icon at bounding box center [507, 261] width 14 height 14
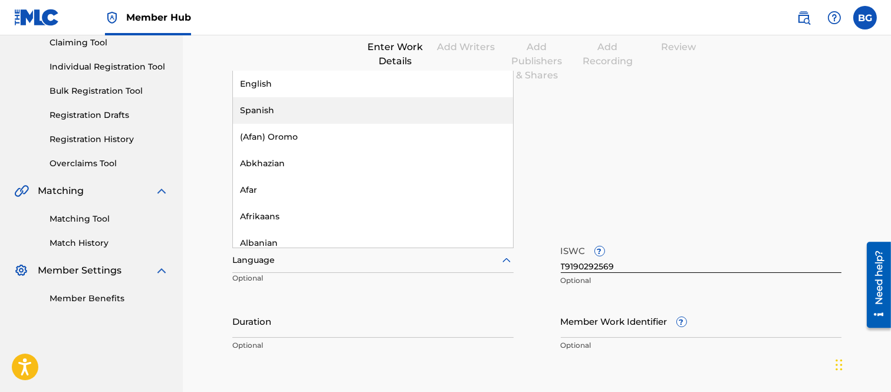
click at [267, 109] on div "Spanish" at bounding box center [373, 110] width 280 height 27
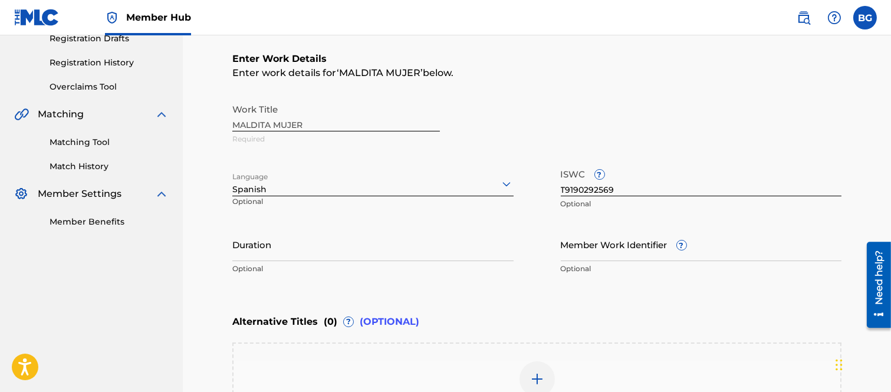
scroll to position [262, 0]
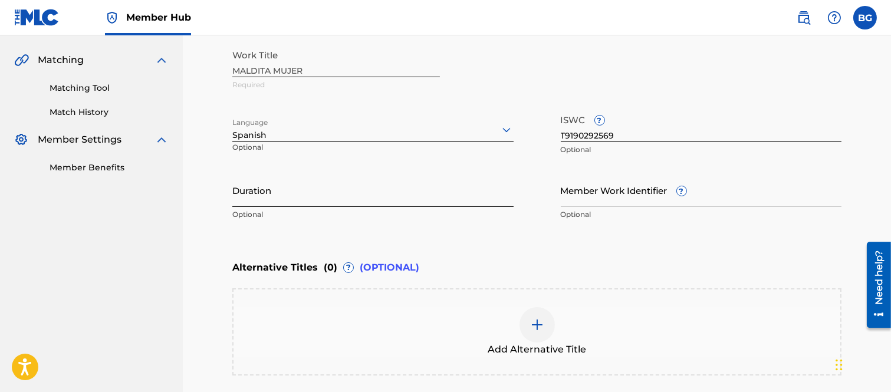
click at [291, 192] on input "Duration" at bounding box center [372, 190] width 281 height 34
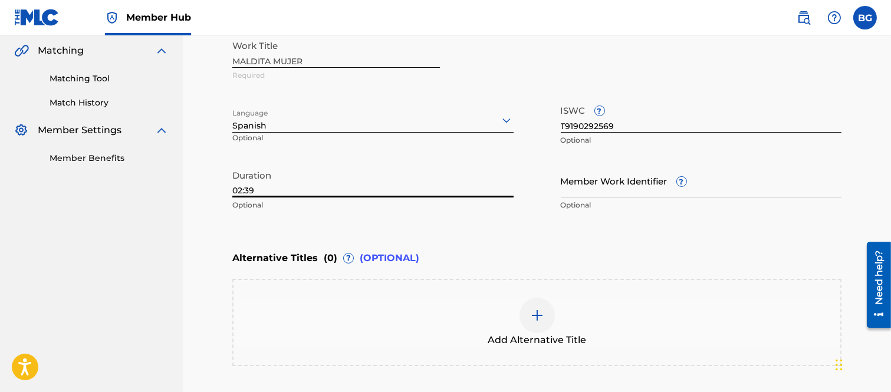
scroll to position [388, 0]
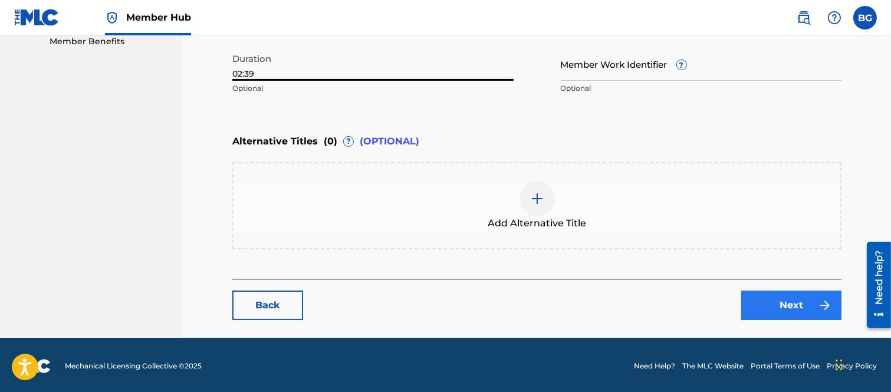
type input "02:39"
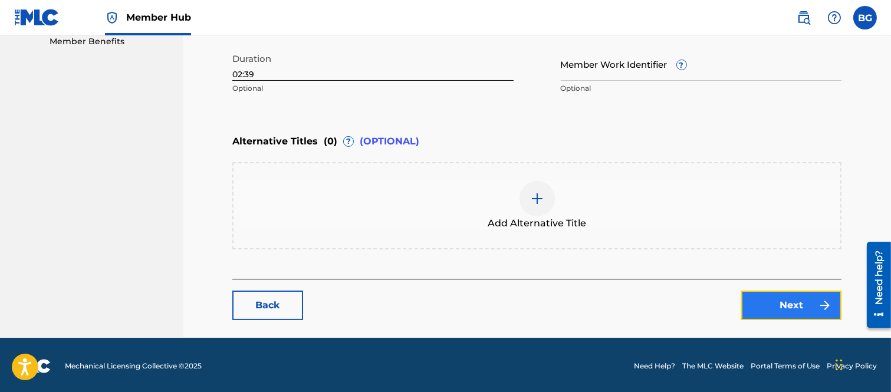
click at [775, 298] on link "Next" at bounding box center [792, 305] width 100 height 29
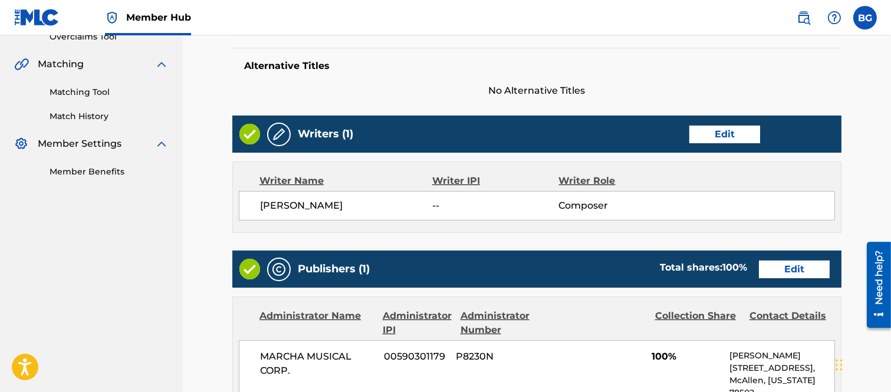
scroll to position [262, 0]
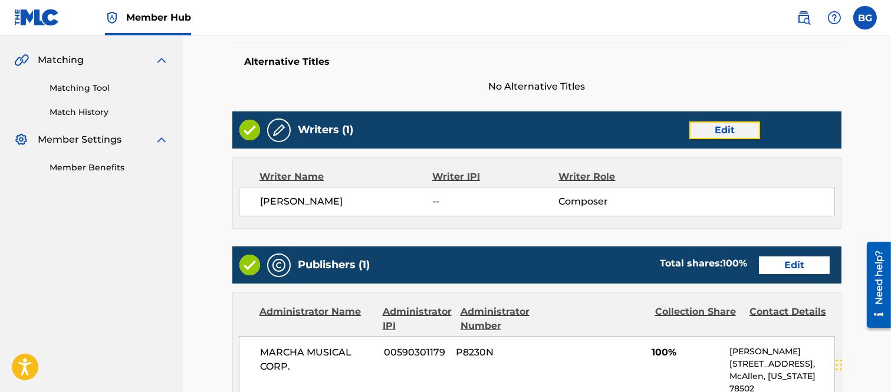
click at [718, 126] on link "Edit" at bounding box center [725, 131] width 71 height 18
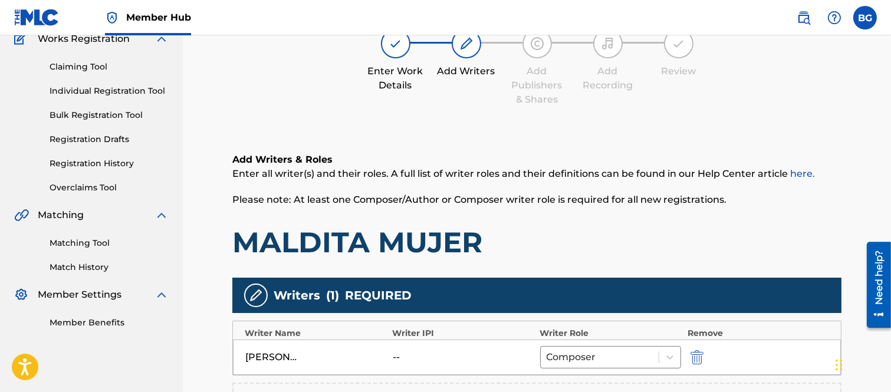
scroll to position [196, 0]
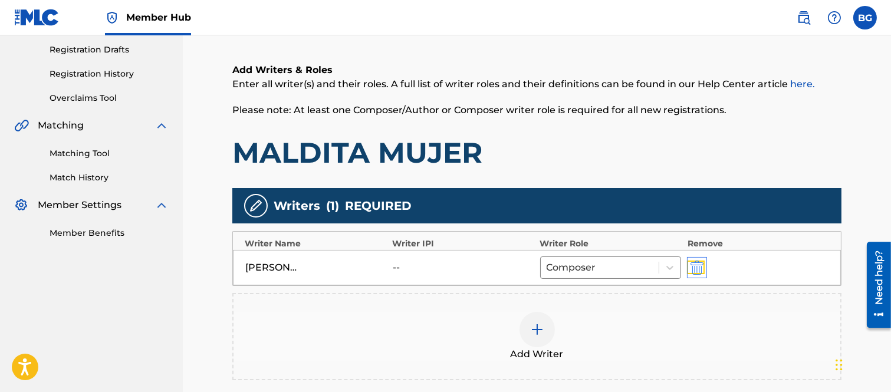
click at [694, 268] on img "submit" at bounding box center [697, 268] width 13 height 14
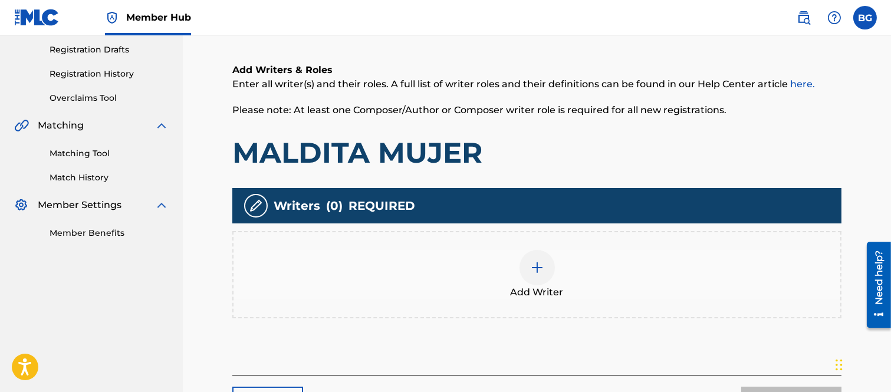
click at [538, 267] on img at bounding box center [537, 268] width 14 height 14
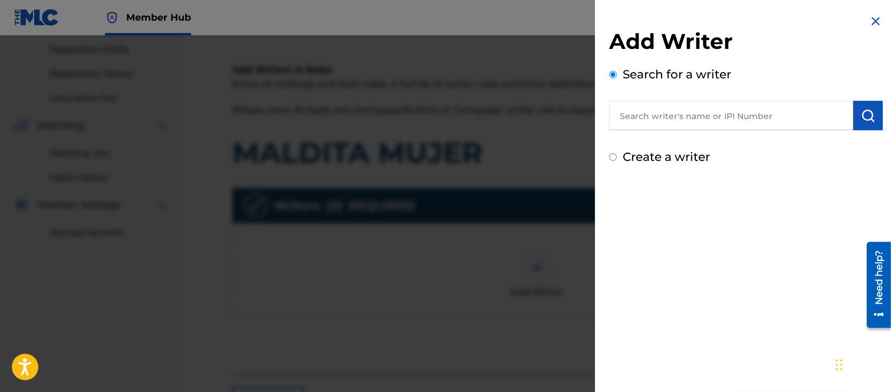
click at [639, 114] on input "text" at bounding box center [731, 115] width 244 height 29
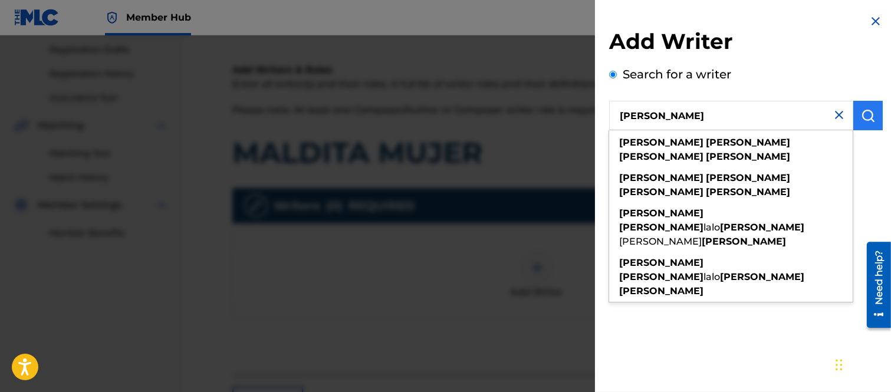
type input "[PERSON_NAME]"
click at [865, 114] on img "submit" at bounding box center [868, 116] width 14 height 14
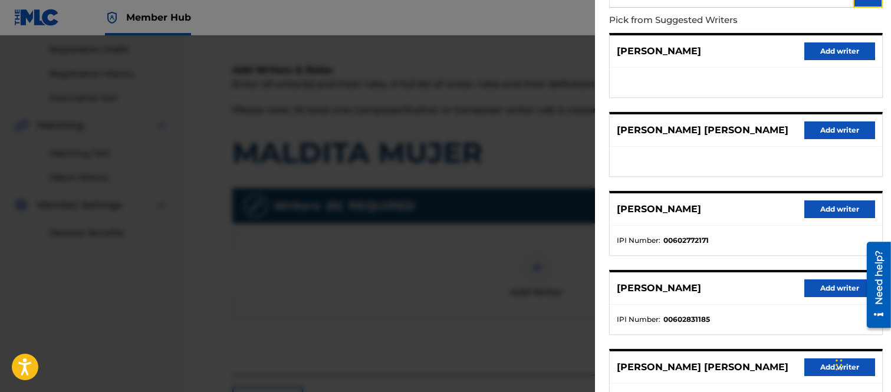
scroll to position [131, 0]
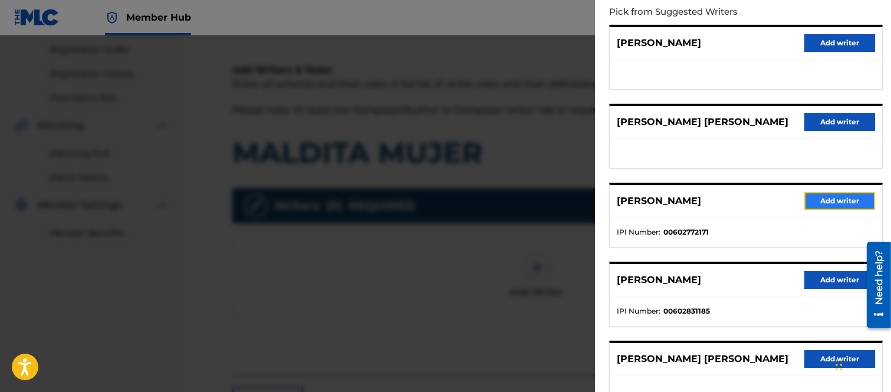
click at [828, 209] on button "Add writer" at bounding box center [840, 201] width 71 height 18
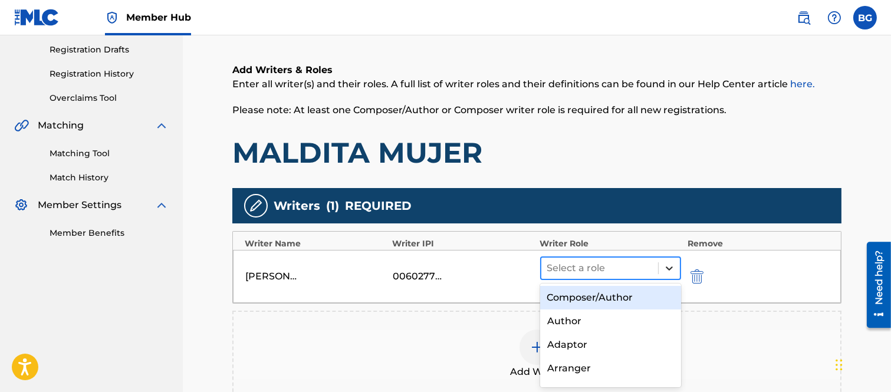
click at [673, 263] on icon at bounding box center [670, 269] width 12 height 12
drag, startPoint x: 576, startPoint y: 293, endPoint x: 575, endPoint y: 244, distance: 49.0
click at [578, 293] on div "Composer/Author" at bounding box center [611, 298] width 142 height 24
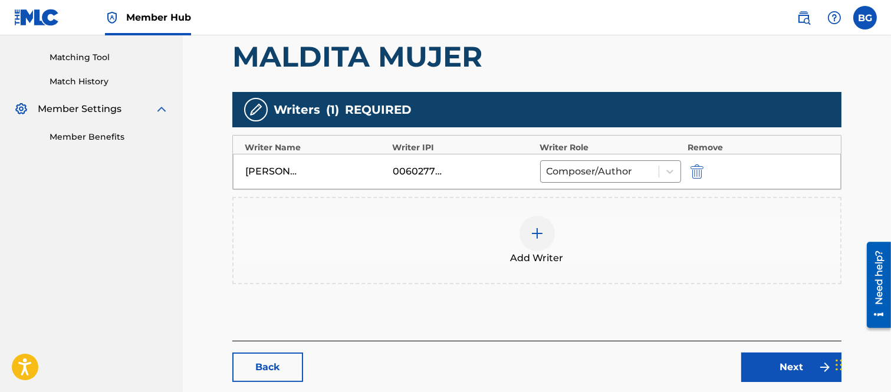
scroll to position [356, 0]
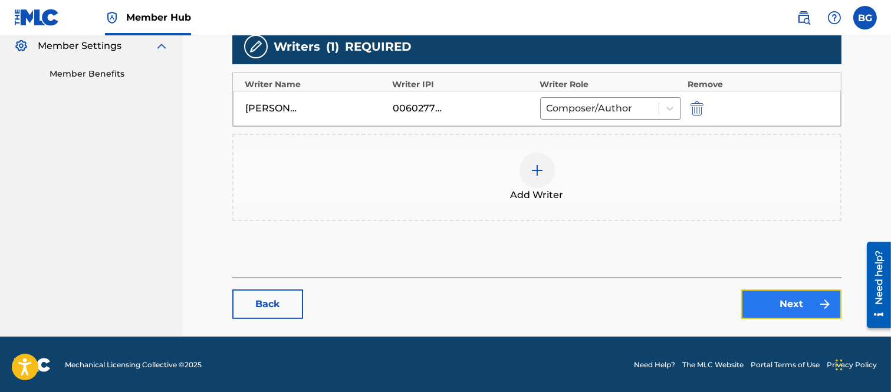
click at [786, 304] on link "Next" at bounding box center [792, 304] width 100 height 29
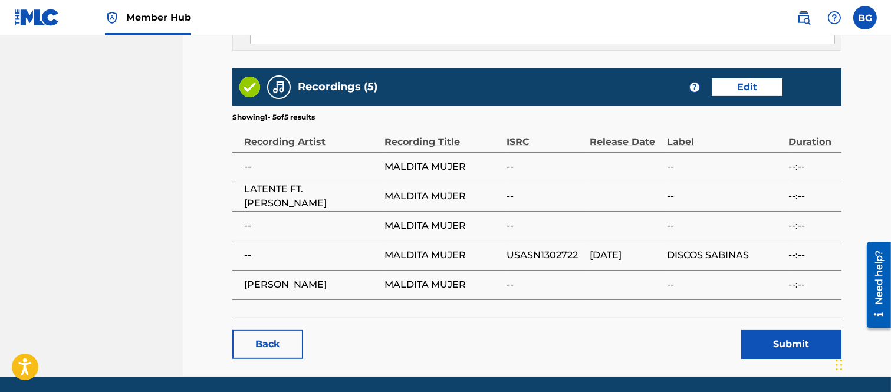
scroll to position [785, 0]
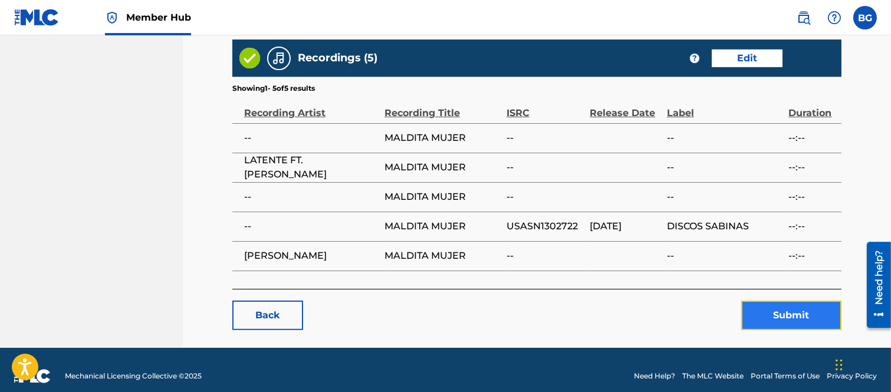
click at [786, 303] on button "Submit" at bounding box center [792, 315] width 100 height 29
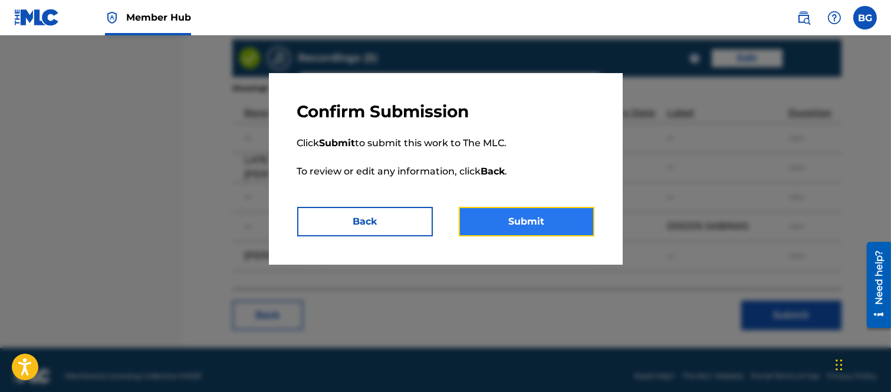
click at [559, 224] on button "Submit" at bounding box center [527, 221] width 136 height 29
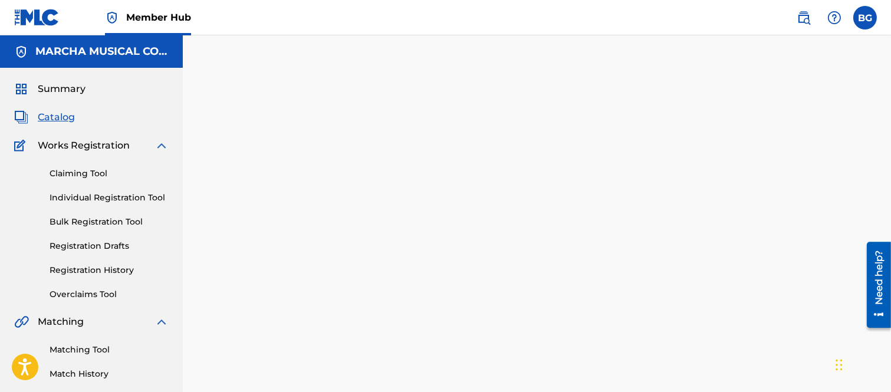
click at [55, 117] on span "Catalog" at bounding box center [56, 117] width 37 height 14
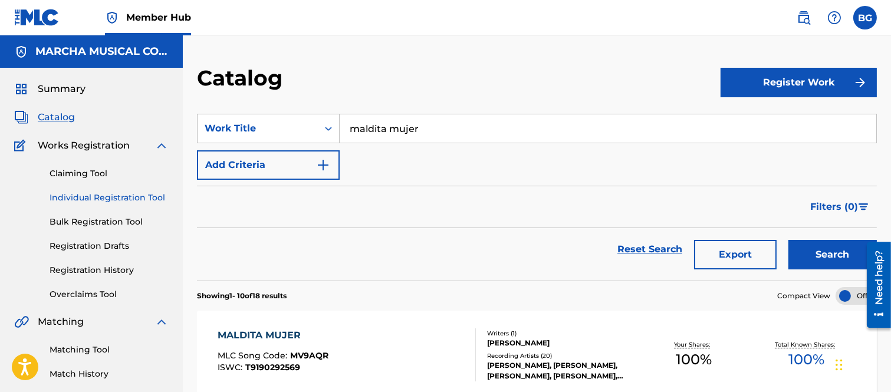
click at [78, 198] on link "Individual Registration Tool" at bounding box center [109, 198] width 119 height 12
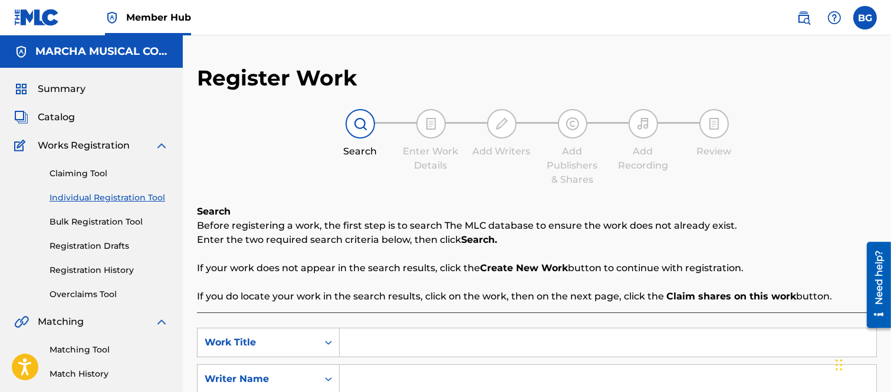
click at [381, 343] on input "Search Form" at bounding box center [608, 343] width 537 height 28
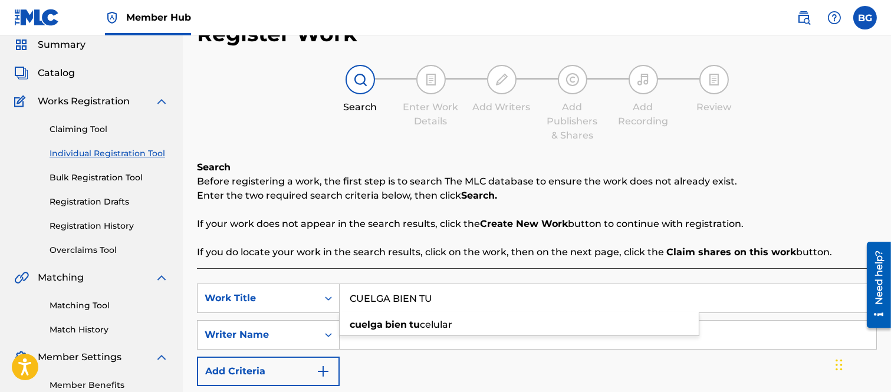
scroll to position [65, 0]
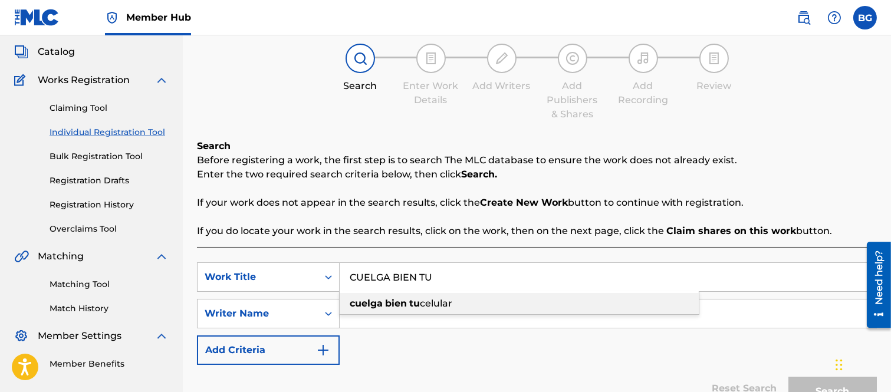
click at [428, 304] on span "celular" at bounding box center [436, 303] width 32 height 11
type input "cuelga bien tu celular"
click at [438, 302] on strong "celular" at bounding box center [439, 303] width 34 height 11
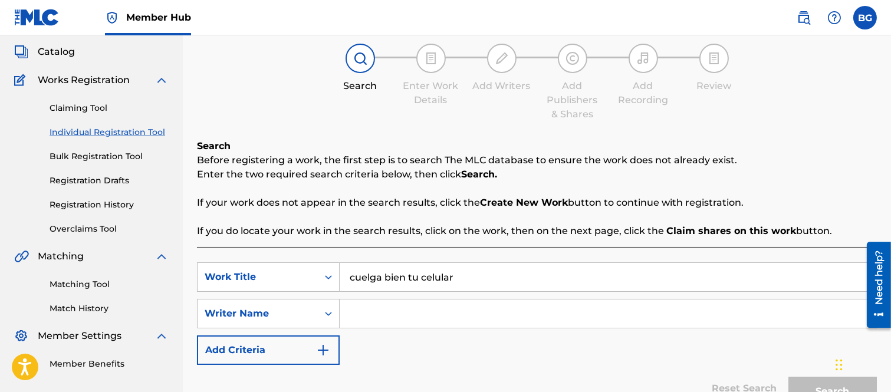
click at [371, 310] on input "Search Form" at bounding box center [608, 314] width 537 height 28
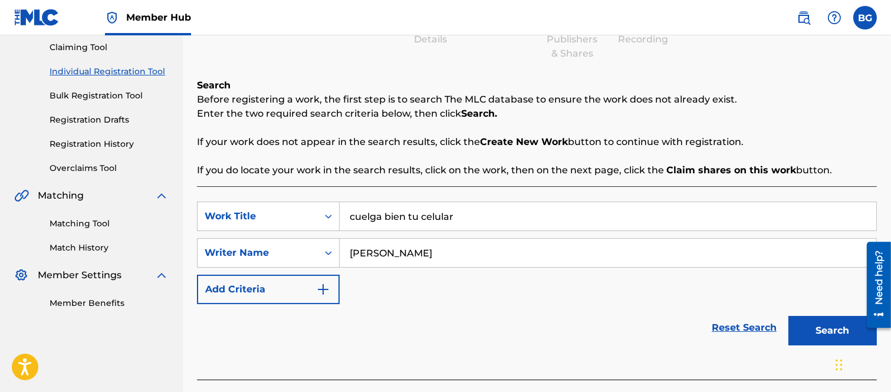
scroll to position [183, 0]
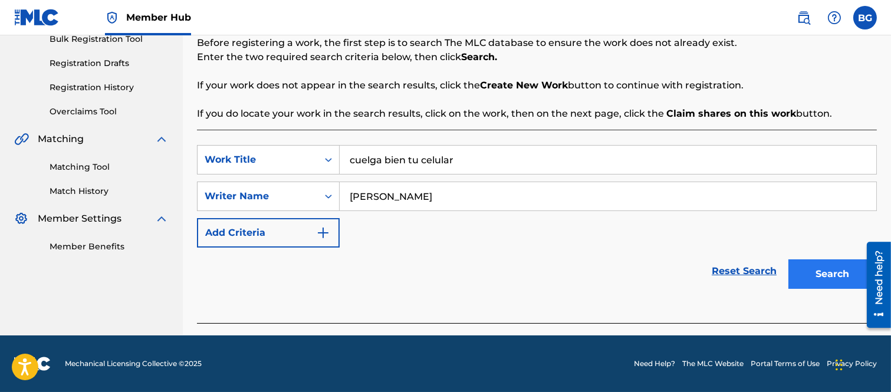
type input "[PERSON_NAME]"
click at [800, 273] on button "Search" at bounding box center [833, 274] width 88 height 29
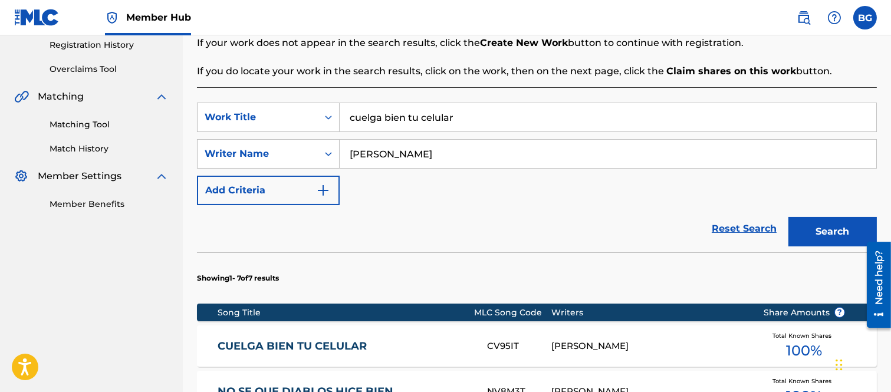
scroll to position [314, 0]
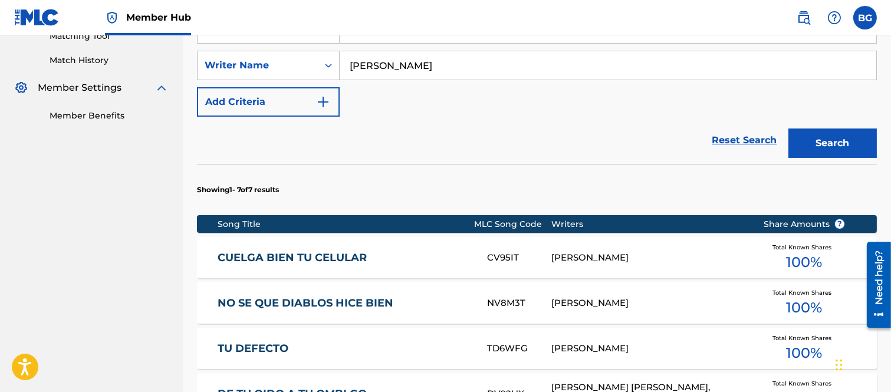
click at [274, 258] on link "CUELGA BIEN TU CELULAR" at bounding box center [345, 258] width 254 height 14
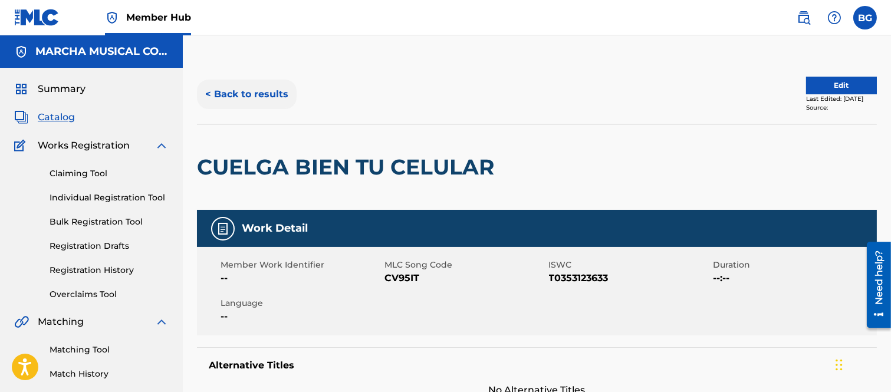
click at [212, 91] on button "< Back to results" at bounding box center [247, 94] width 100 height 29
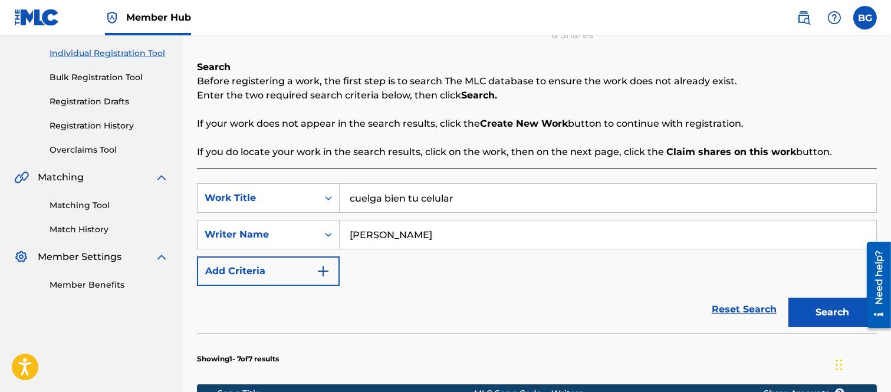
click at [399, 237] on input "[PERSON_NAME]" at bounding box center [608, 235] width 537 height 28
type input "[PERSON_NAME]"
drag, startPoint x: 817, startPoint y: 311, endPoint x: 805, endPoint y: 301, distance: 15.5
click at [815, 309] on button "Search" at bounding box center [833, 312] width 88 height 29
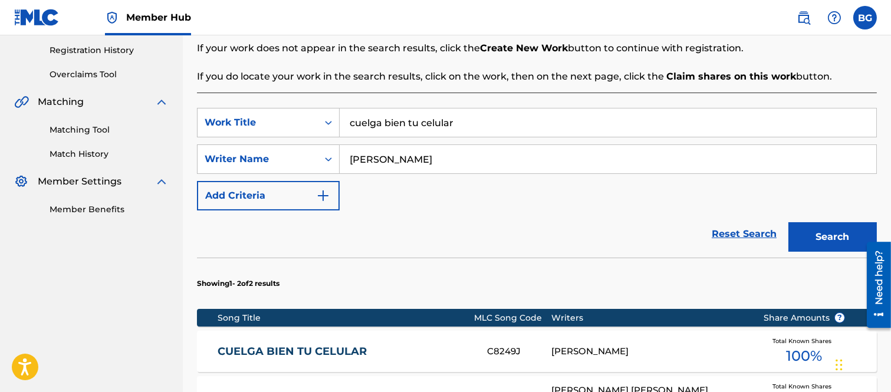
scroll to position [341, 0]
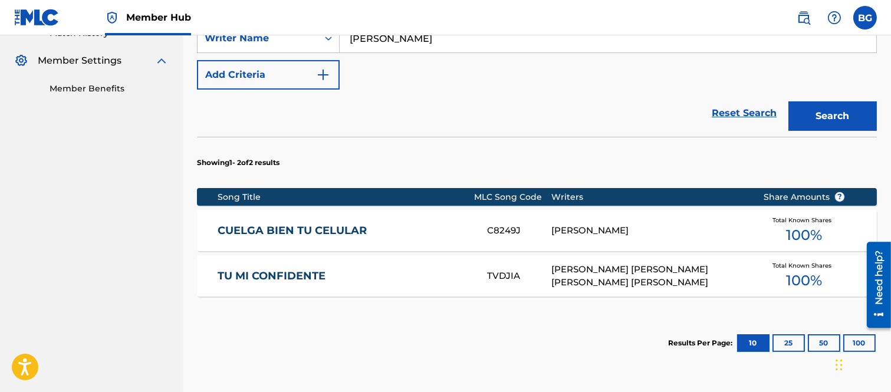
click at [270, 231] on link "CUELGA BIEN TU CELULAR" at bounding box center [345, 231] width 254 height 14
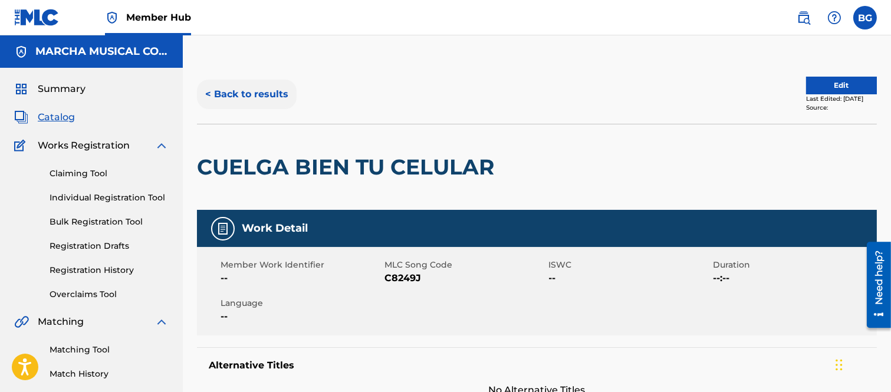
click at [211, 91] on button "< Back to results" at bounding box center [247, 94] width 100 height 29
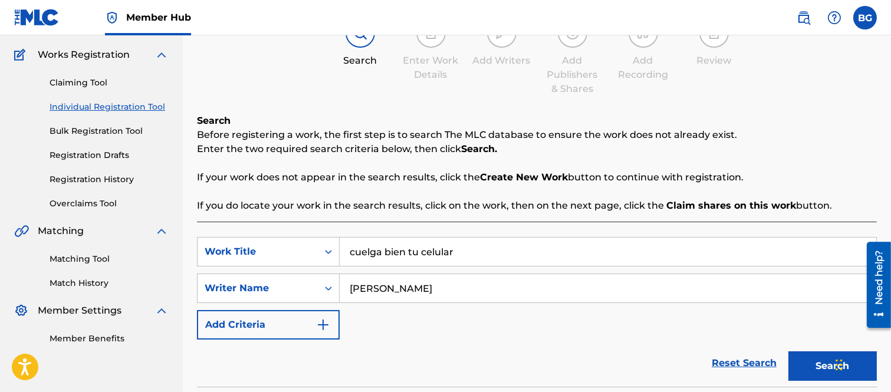
scroll to position [79, 0]
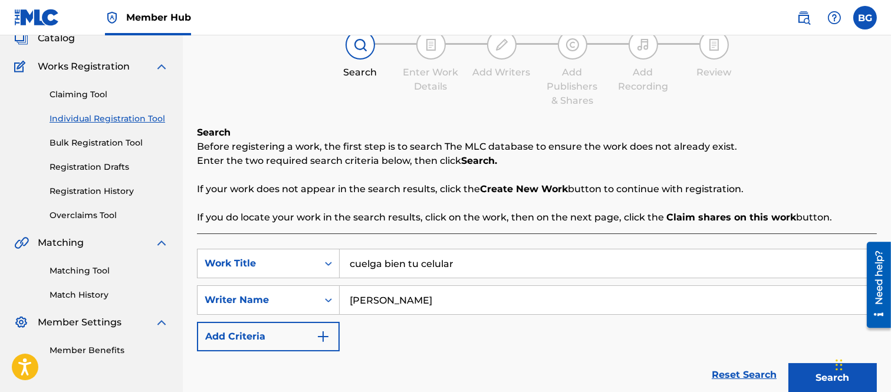
click at [374, 300] on input "[PERSON_NAME]" at bounding box center [608, 300] width 537 height 28
type input "[PERSON_NAME]"
drag, startPoint x: 819, startPoint y: 375, endPoint x: 689, endPoint y: 287, distance: 157.6
click at [819, 371] on button "Search" at bounding box center [833, 377] width 88 height 29
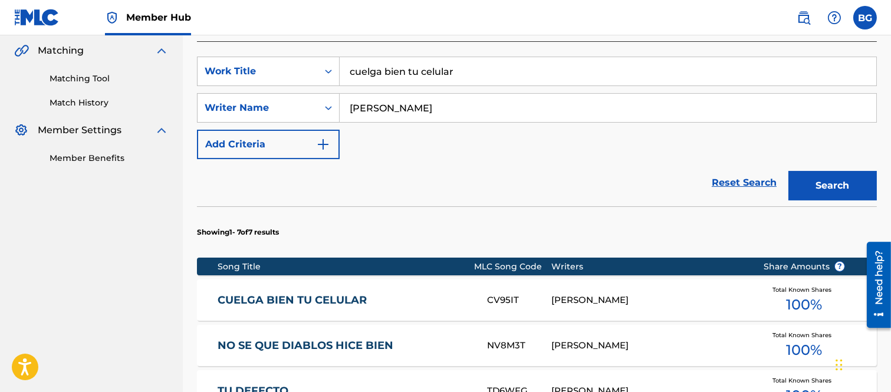
scroll to position [276, 0]
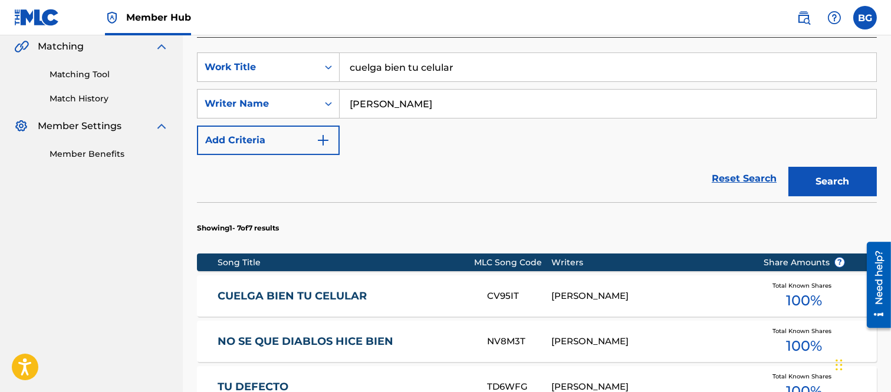
click at [261, 299] on link "CUELGA BIEN TU CELULAR" at bounding box center [345, 297] width 254 height 14
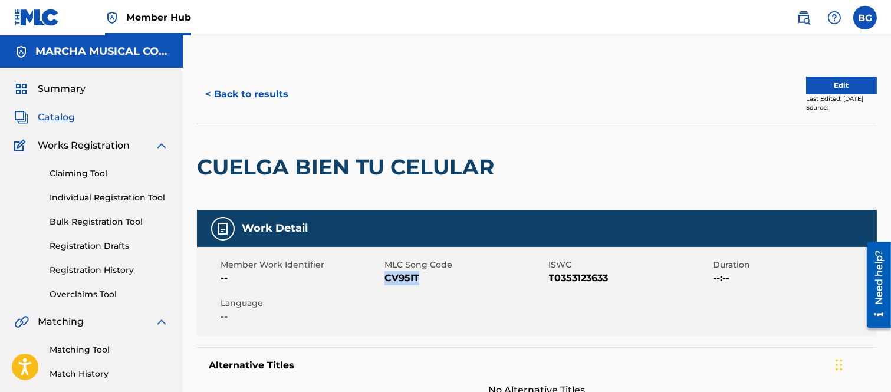
drag, startPoint x: 385, startPoint y: 277, endPoint x: 413, endPoint y: 276, distance: 27.8
click at [418, 277] on span "CV95IT" at bounding box center [465, 278] width 161 height 14
copy span "CV95IT"
drag, startPoint x: 386, startPoint y: 276, endPoint x: 419, endPoint y: 278, distance: 33.1
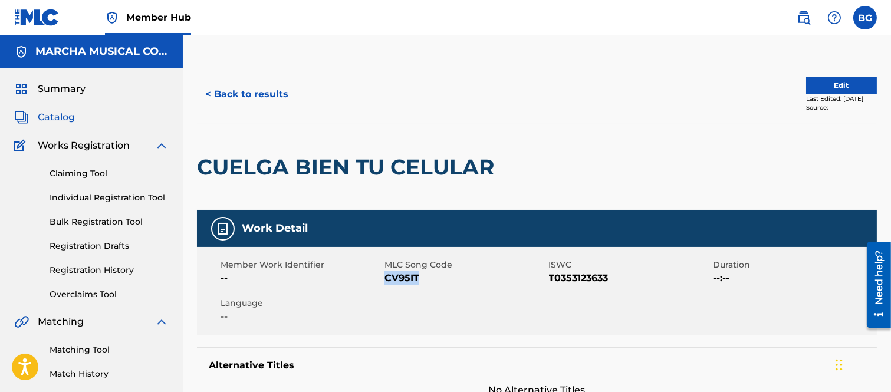
click at [419, 278] on span "CV95IT" at bounding box center [465, 278] width 161 height 14
copy span "CV95IT"
click at [208, 96] on button "< Back to results" at bounding box center [247, 94] width 100 height 29
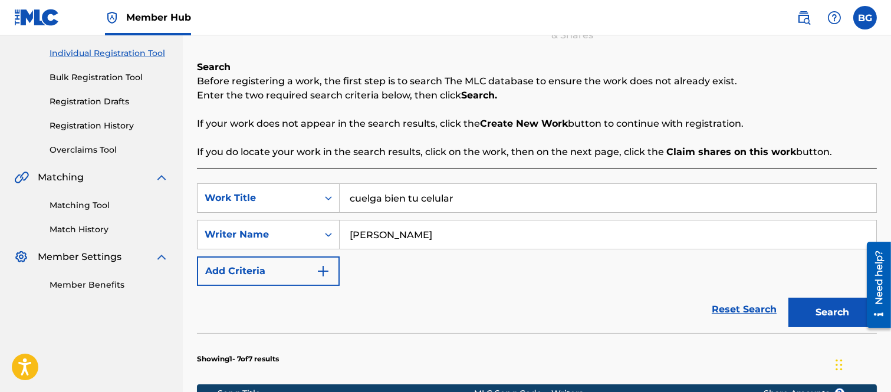
click at [394, 235] on input "[PERSON_NAME]" at bounding box center [608, 235] width 537 height 28
type input "[PERSON_NAME]"
drag, startPoint x: 828, startPoint y: 310, endPoint x: 815, endPoint y: 307, distance: 13.3
click at [827, 311] on button "Search" at bounding box center [833, 312] width 88 height 29
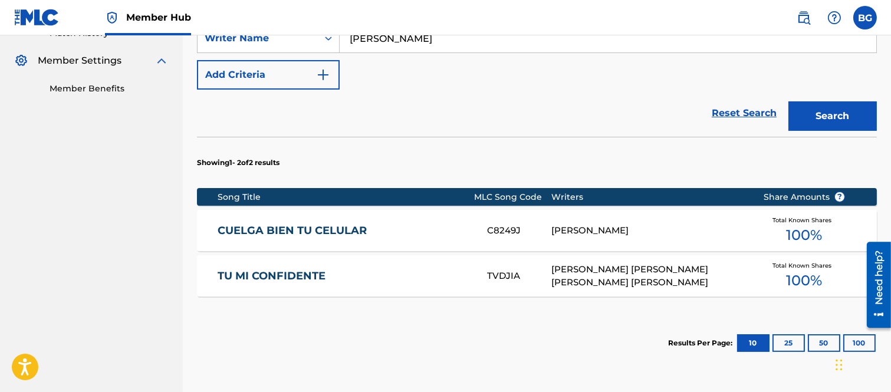
click at [300, 234] on link "CUELGA BIEN TU CELULAR" at bounding box center [345, 231] width 254 height 14
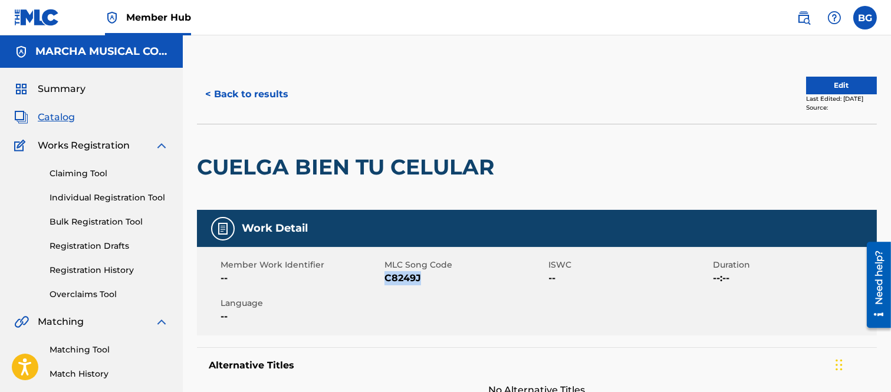
drag, startPoint x: 386, startPoint y: 278, endPoint x: 419, endPoint y: 281, distance: 33.2
click at [419, 281] on span "C8249J" at bounding box center [465, 278] width 161 height 14
copy span "C8249J"
click at [517, 143] on div at bounding box center [578, 167] width 156 height 86
click at [67, 197] on link "Individual Registration Tool" at bounding box center [109, 198] width 119 height 12
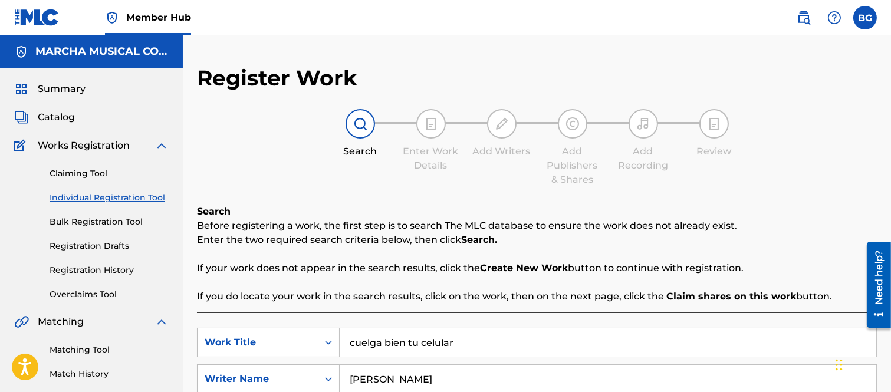
click at [462, 340] on input "cuelga bien tu celular" at bounding box center [608, 343] width 537 height 28
type input "c"
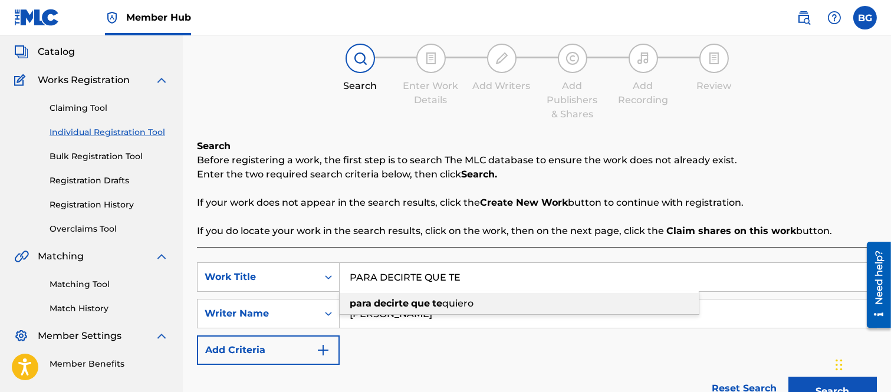
click at [444, 302] on div "para decirte que te quiero" at bounding box center [519, 303] width 359 height 21
type input "para decirte que te quiero"
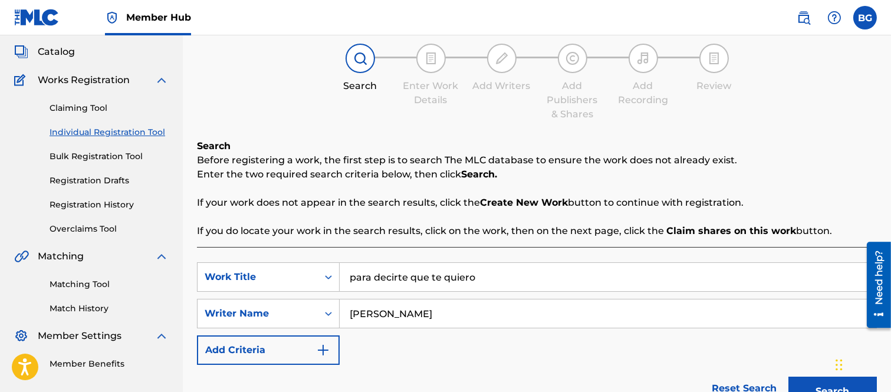
click at [425, 319] on input "[PERSON_NAME]" at bounding box center [608, 314] width 537 height 28
type input "L"
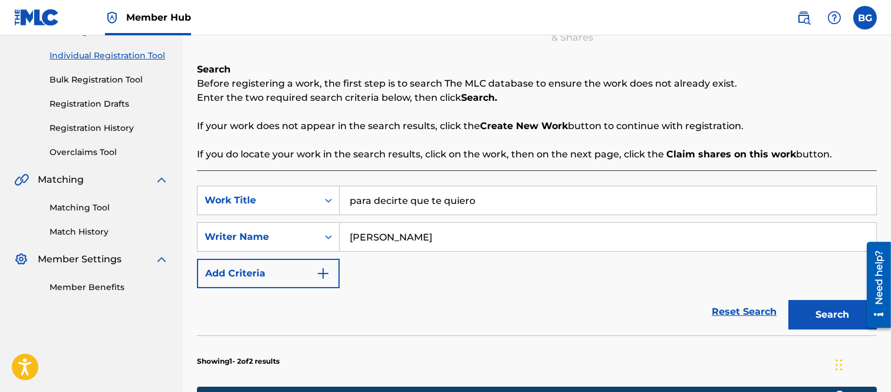
scroll to position [262, 0]
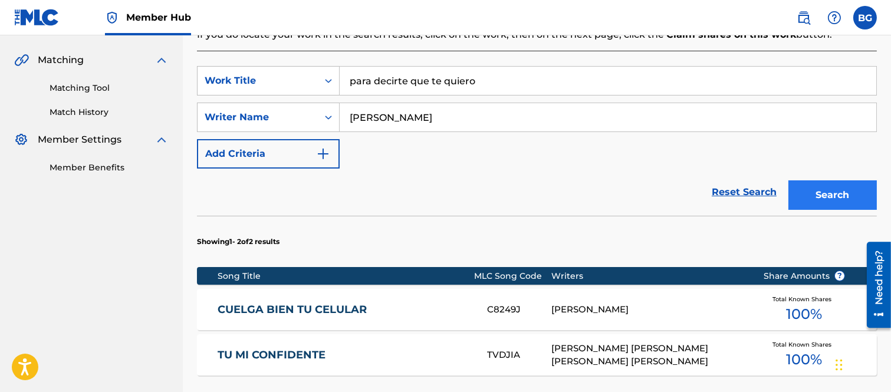
type input "[PERSON_NAME]"
click at [805, 192] on button "Search" at bounding box center [833, 195] width 88 height 29
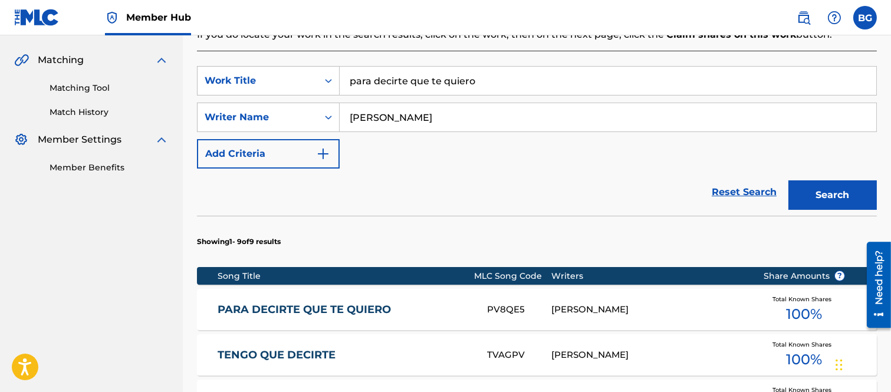
click at [280, 311] on link "PARA DECIRTE QUE TE QUIERO" at bounding box center [345, 310] width 254 height 14
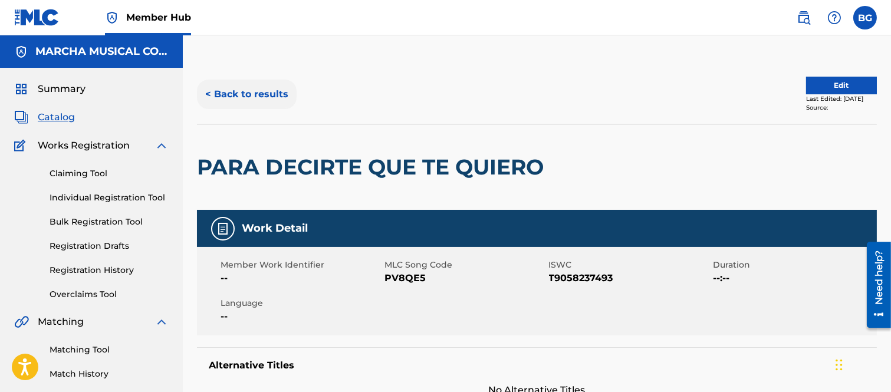
click at [206, 93] on button "< Back to results" at bounding box center [247, 94] width 100 height 29
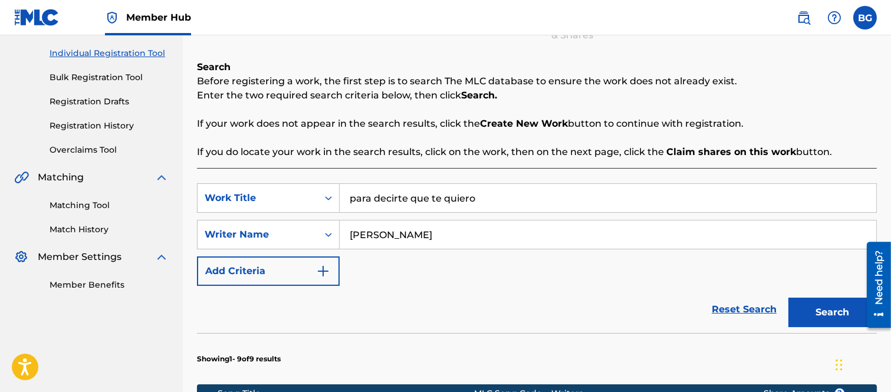
click at [458, 232] on input "[PERSON_NAME]" at bounding box center [608, 235] width 537 height 28
type input "M"
type input "[PERSON_NAME]"
drag, startPoint x: 831, startPoint y: 314, endPoint x: 800, endPoint y: 304, distance: 32.3
click at [832, 314] on button "Search" at bounding box center [833, 312] width 88 height 29
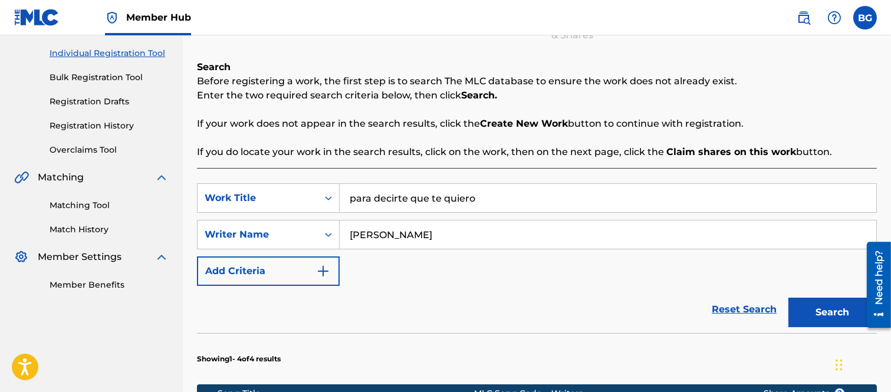
scroll to position [341, 0]
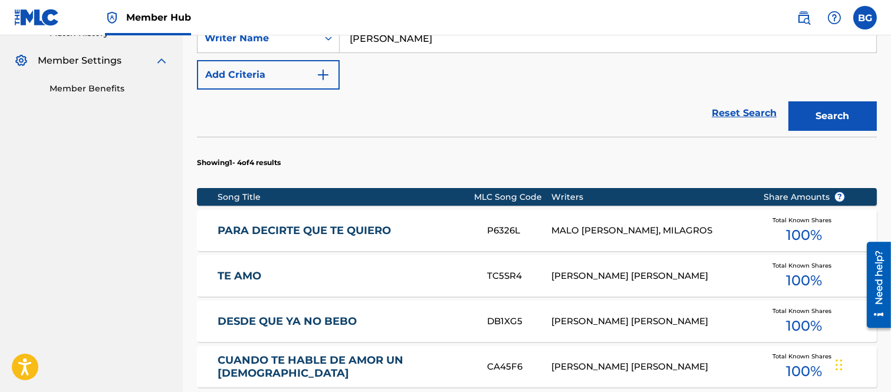
click at [281, 236] on link "PARA DECIRTE QUE TE QUIERO" at bounding box center [345, 231] width 254 height 14
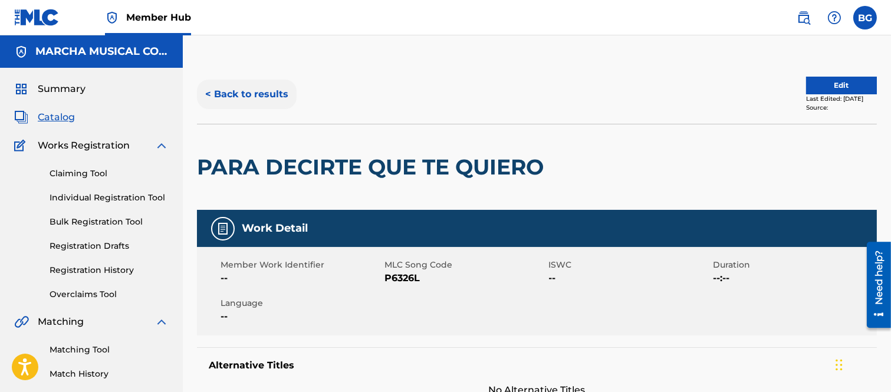
click at [211, 91] on button "< Back to results" at bounding box center [247, 94] width 100 height 29
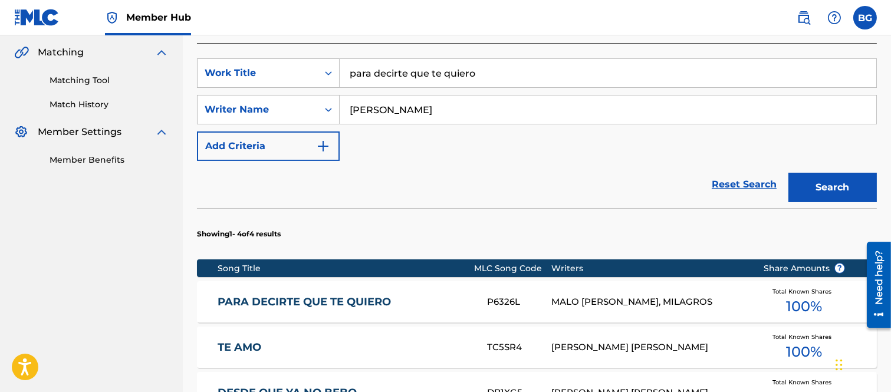
scroll to position [276, 0]
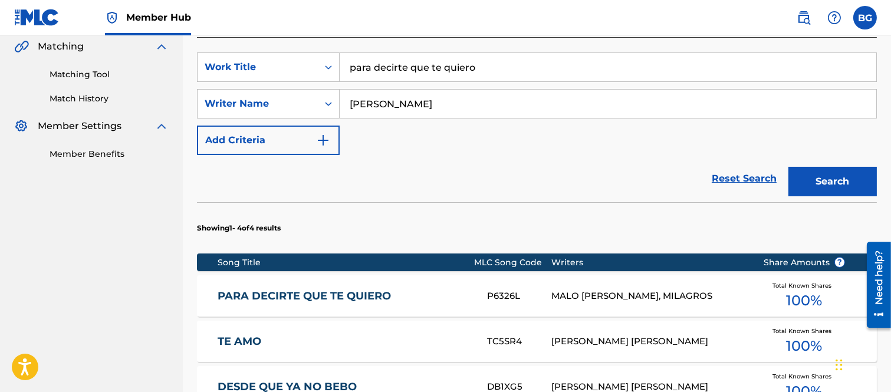
click at [492, 102] on input "[PERSON_NAME]" at bounding box center [608, 104] width 537 height 28
type input "C"
drag, startPoint x: 814, startPoint y: 173, endPoint x: 707, endPoint y: 140, distance: 112.3
click at [815, 174] on button "Search" at bounding box center [833, 181] width 88 height 29
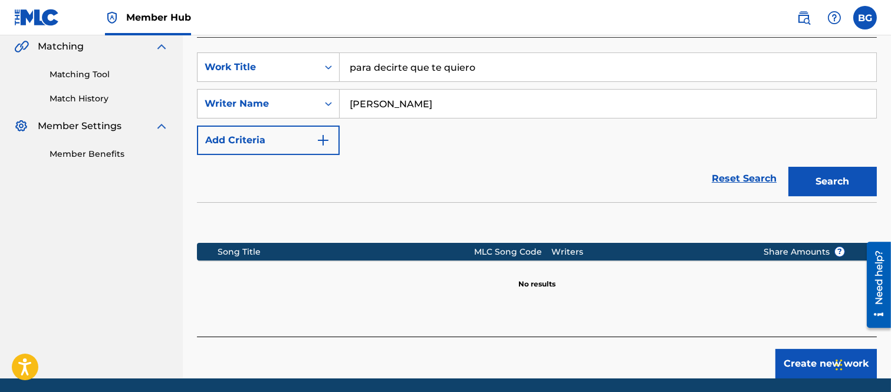
click at [394, 103] on input "[PERSON_NAME]" at bounding box center [608, 104] width 537 height 28
type input "[PERSON_NAME]"
click at [818, 181] on button "Search" at bounding box center [833, 181] width 88 height 29
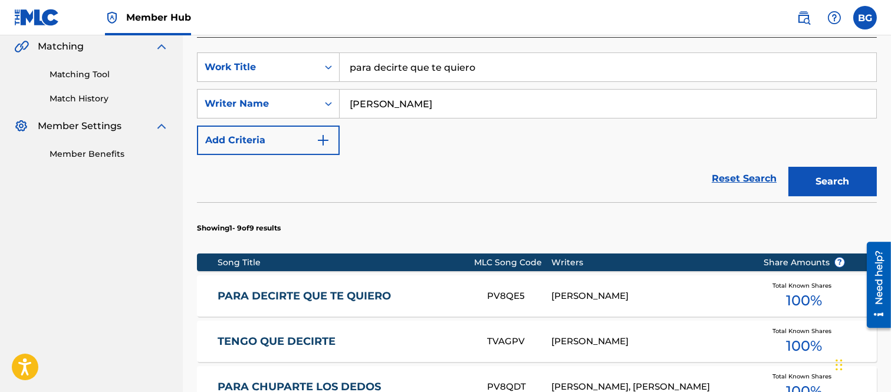
click at [301, 295] on link "PARA DECIRTE QUE TE QUIERO" at bounding box center [345, 297] width 254 height 14
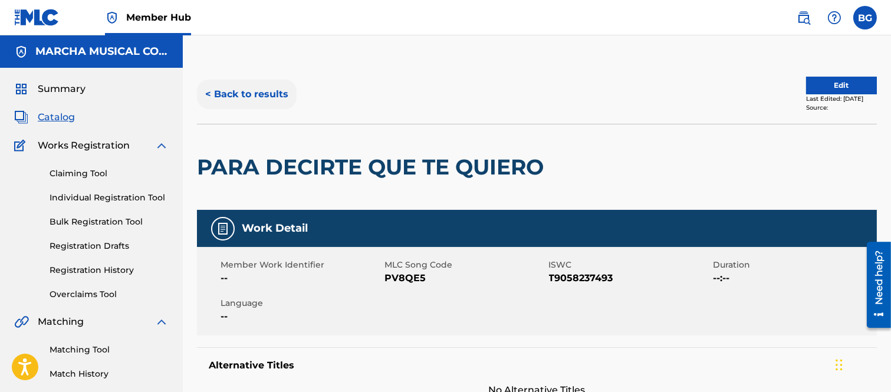
click at [206, 93] on button "< Back to results" at bounding box center [247, 94] width 100 height 29
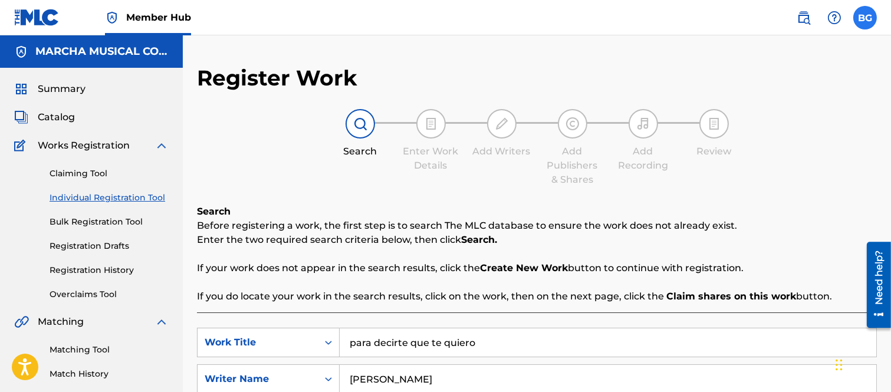
drag, startPoint x: 868, startPoint y: 15, endPoint x: 860, endPoint y: 42, distance: 28.5
click at [868, 16] on label at bounding box center [866, 18] width 24 height 24
click at [866, 18] on input "BG Bertha Alicia Garza [EMAIL_ADDRESS][PERSON_NAME][DOMAIN_NAME] Notification P…" at bounding box center [866, 18] width 0 height 0
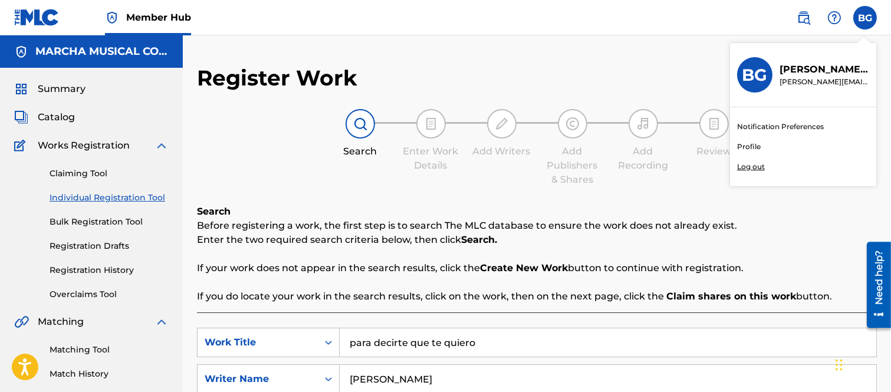
click at [748, 167] on p "Log out" at bounding box center [751, 167] width 28 height 11
click at [866, 18] on input "BG Bertha Alicia Garza [EMAIL_ADDRESS][PERSON_NAME][DOMAIN_NAME] Notification P…" at bounding box center [866, 18] width 0 height 0
